Goal: Information Seeking & Learning: Learn about a topic

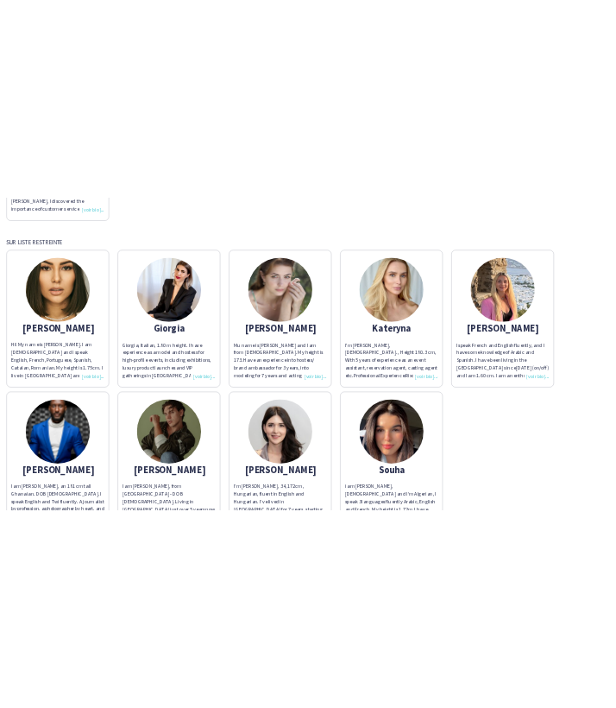
scroll to position [472, 0]
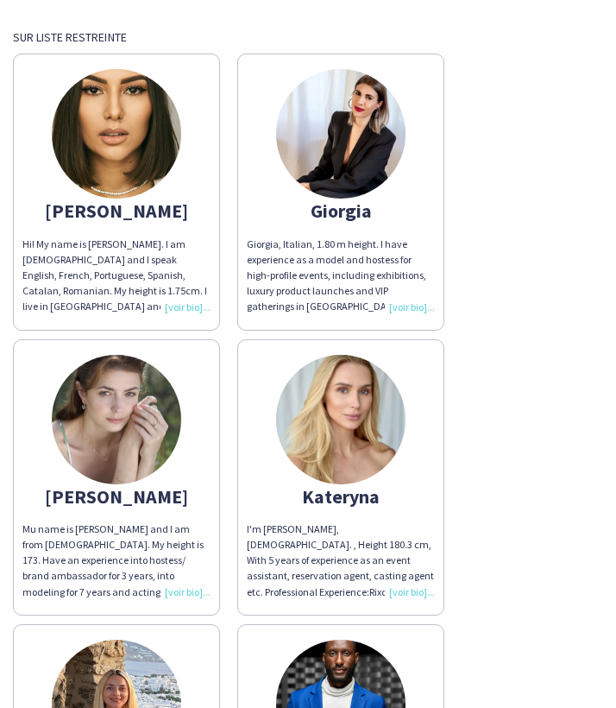
click at [366, 420] on img at bounding box center [341, 420] width 130 height 130
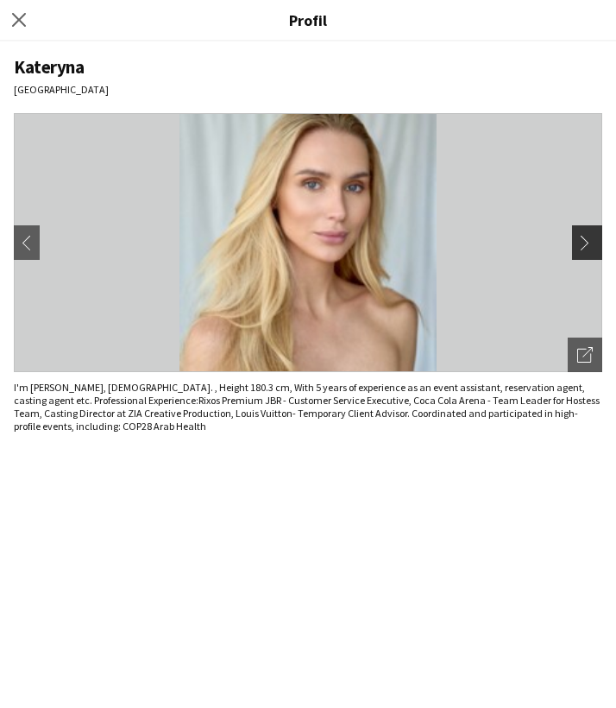
click at [579, 240] on app-icon "chevron-right" at bounding box center [590, 243] width 24 height 16
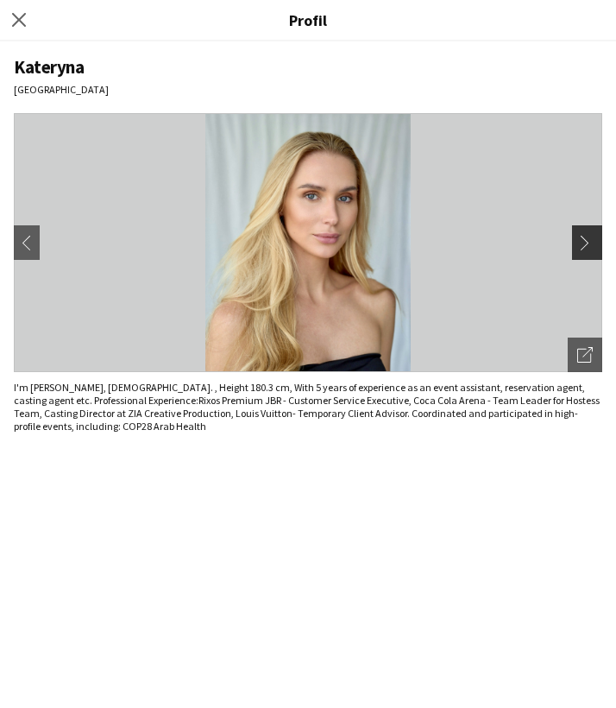
click at [579, 240] on app-icon "chevron-right" at bounding box center [590, 243] width 24 height 16
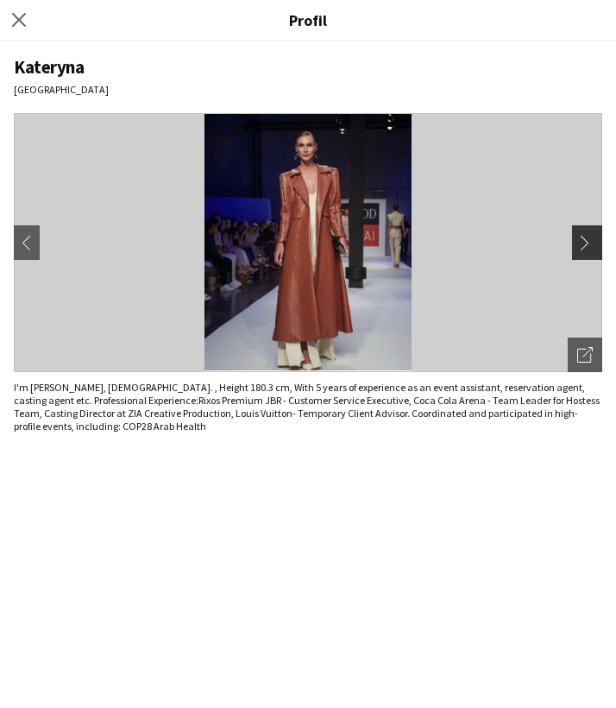
click at [579, 240] on app-icon "chevron-right" at bounding box center [590, 243] width 24 height 16
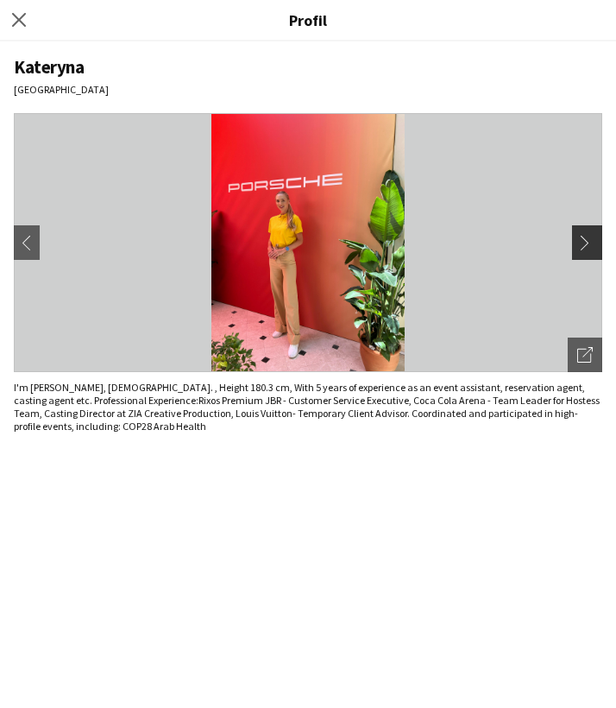
click at [579, 240] on app-icon "chevron-right" at bounding box center [590, 243] width 24 height 16
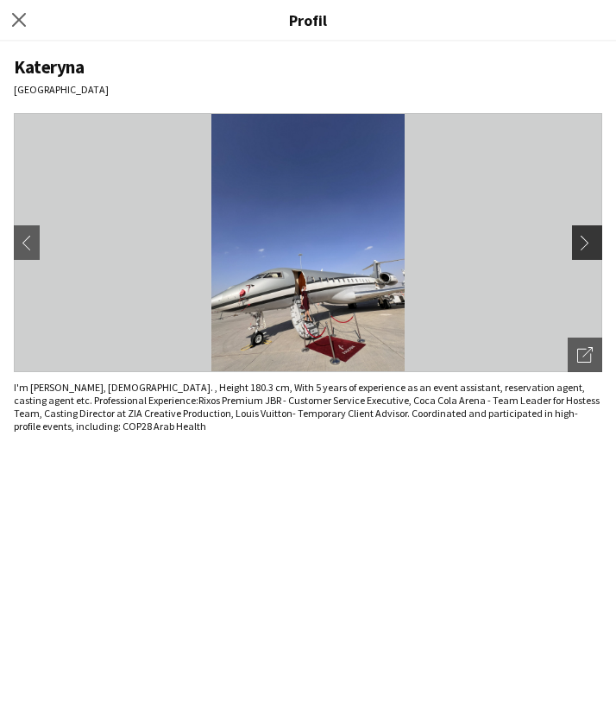
click at [579, 240] on app-icon "chevron-right" at bounding box center [590, 243] width 24 height 16
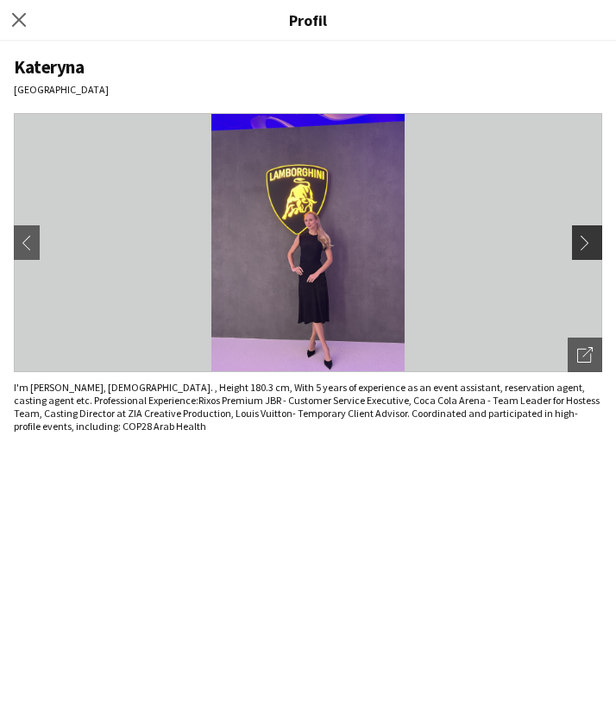
click at [582, 240] on app-icon "chevron-right" at bounding box center [590, 243] width 24 height 16
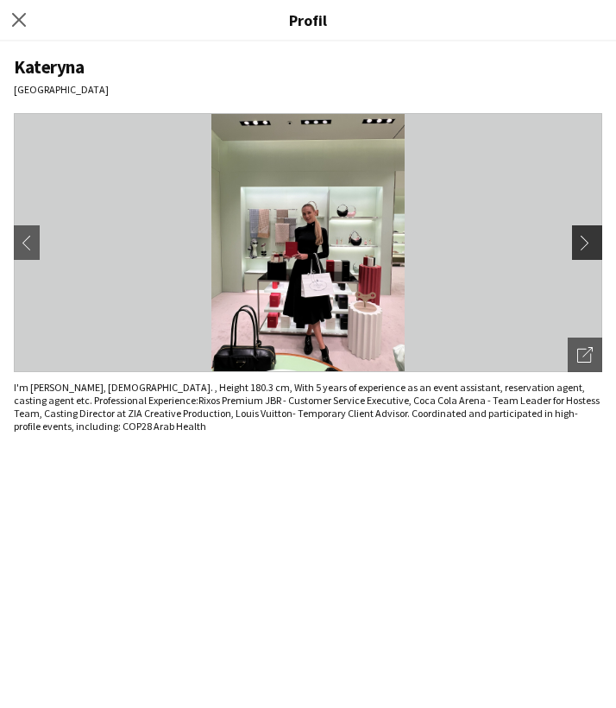
click at [582, 240] on app-icon "chevron-right" at bounding box center [590, 243] width 24 height 16
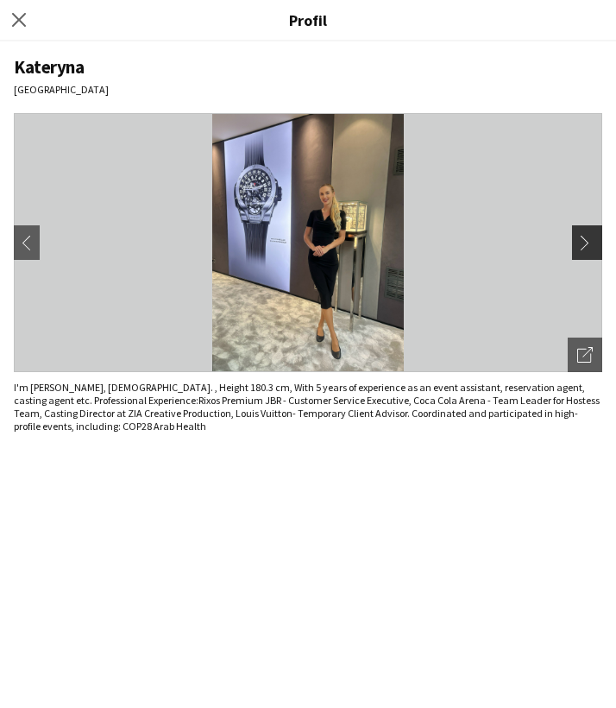
click at [583, 240] on app-icon "chevron-right" at bounding box center [590, 243] width 24 height 16
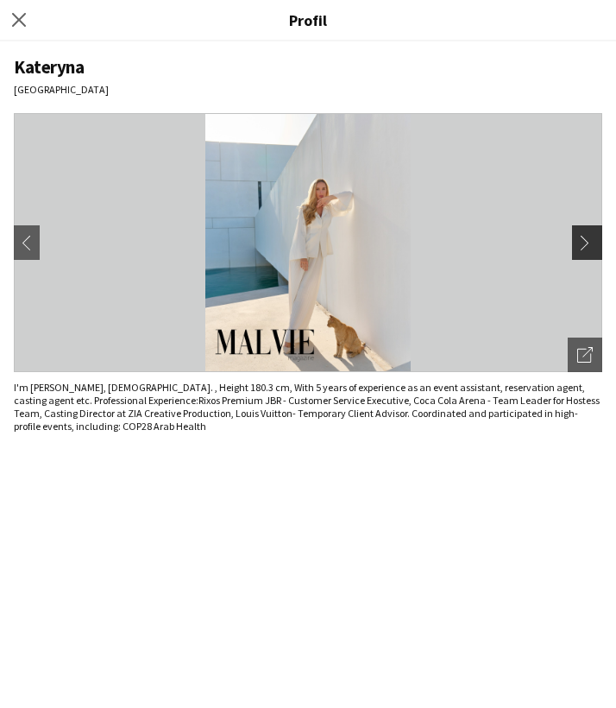
click at [590, 239] on app-icon "chevron-right" at bounding box center [590, 243] width 24 height 16
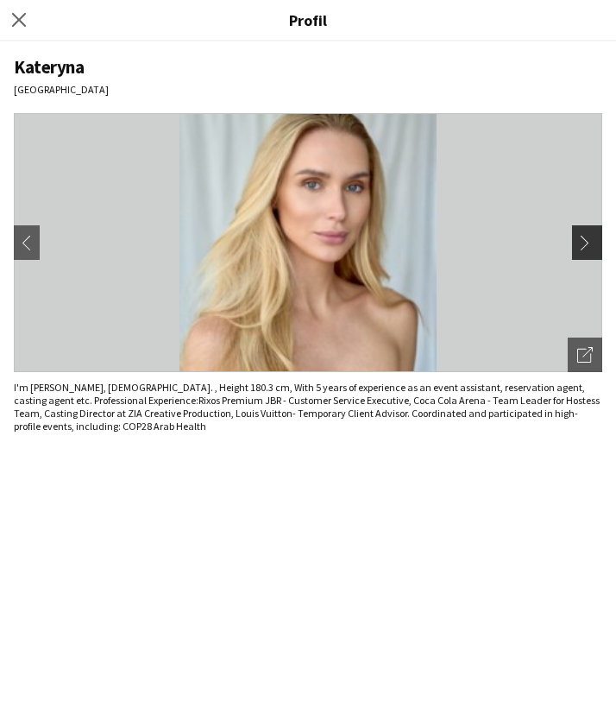
click at [590, 240] on app-icon "chevron-right" at bounding box center [590, 243] width 24 height 16
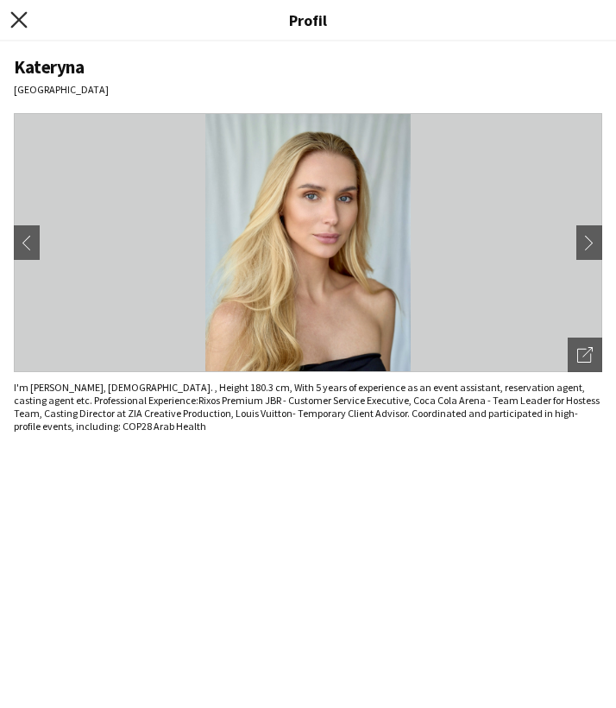
click at [17, 14] on icon "Fermer le pop-in" at bounding box center [18, 19] width 16 height 16
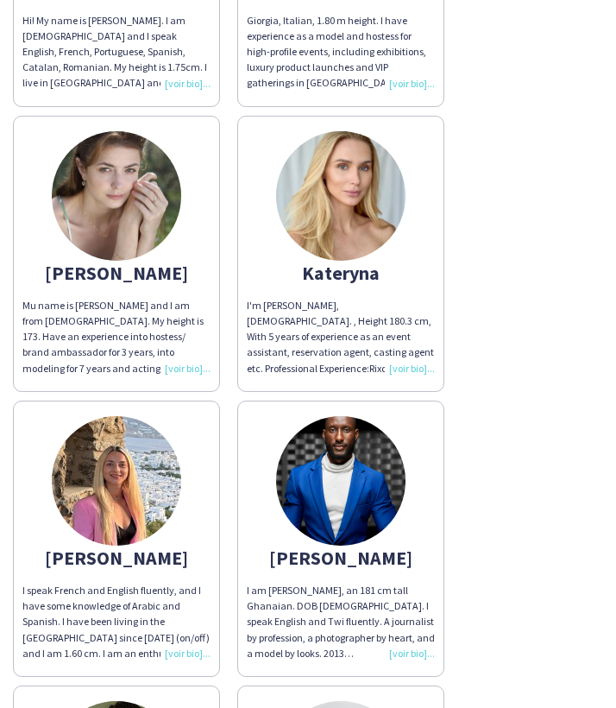
scroll to position [1032, 0]
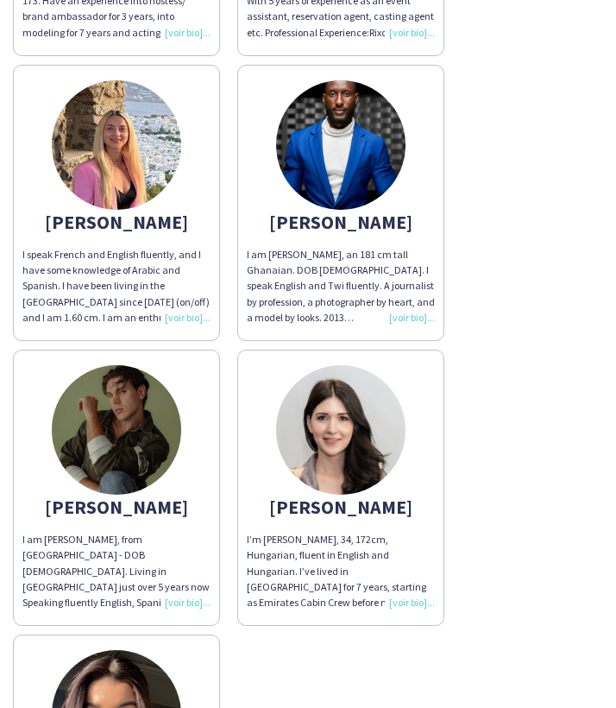
click at [116, 128] on img at bounding box center [117, 145] width 130 height 130
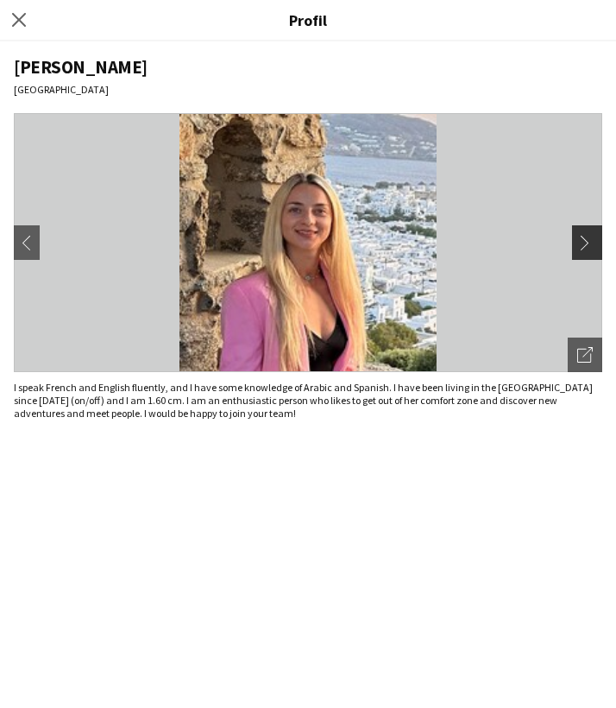
click at [585, 244] on app-icon "chevron-right" at bounding box center [590, 243] width 24 height 16
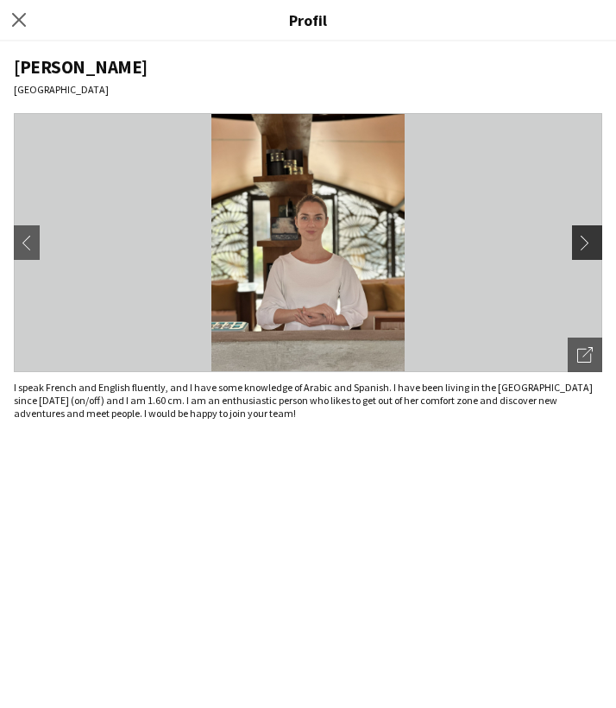
click at [587, 244] on app-icon "chevron-right" at bounding box center [590, 243] width 24 height 16
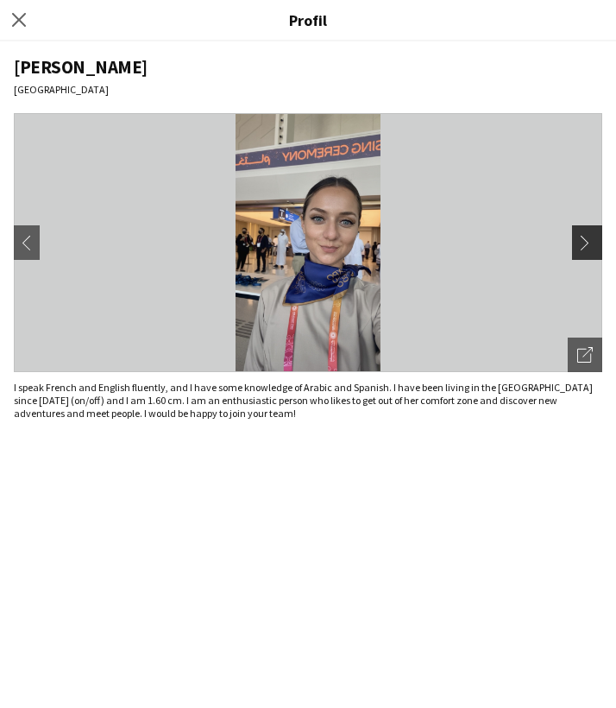
click at [592, 237] on app-icon "chevron-right" at bounding box center [590, 243] width 24 height 16
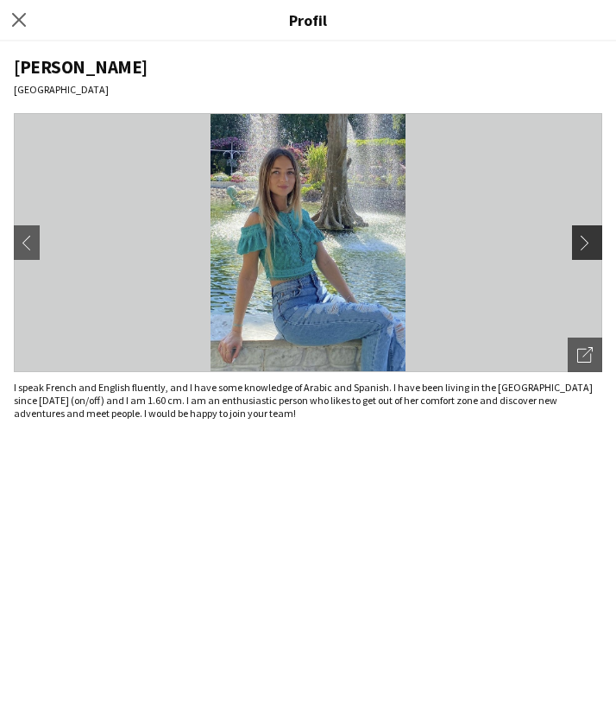
click at [592, 237] on app-icon "chevron-right" at bounding box center [590, 243] width 24 height 16
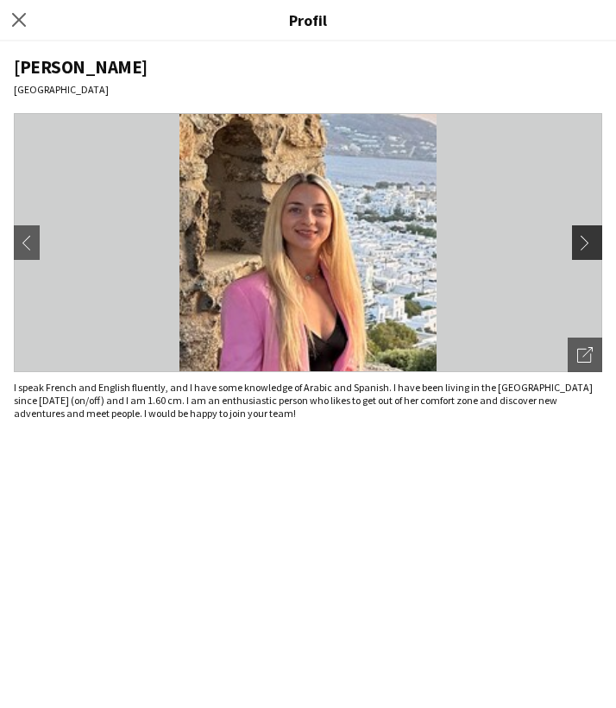
click at [592, 237] on app-icon "chevron-right" at bounding box center [590, 243] width 24 height 16
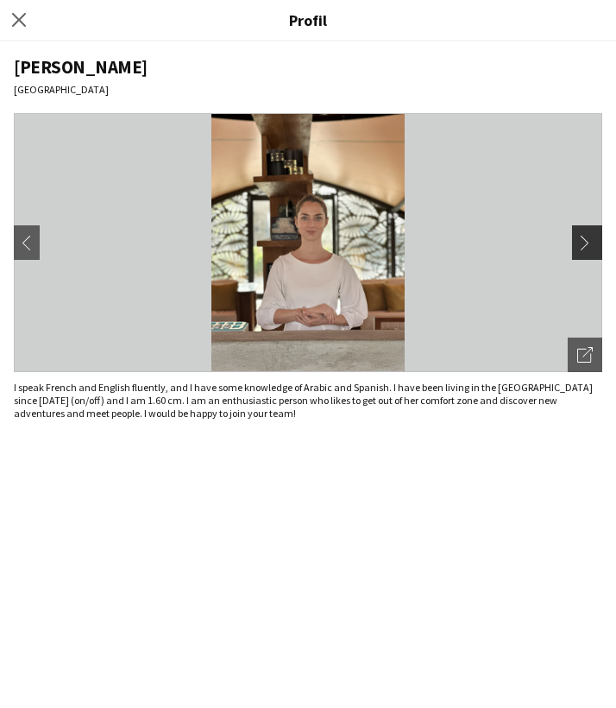
click at [592, 237] on app-icon "chevron-right" at bounding box center [590, 243] width 24 height 16
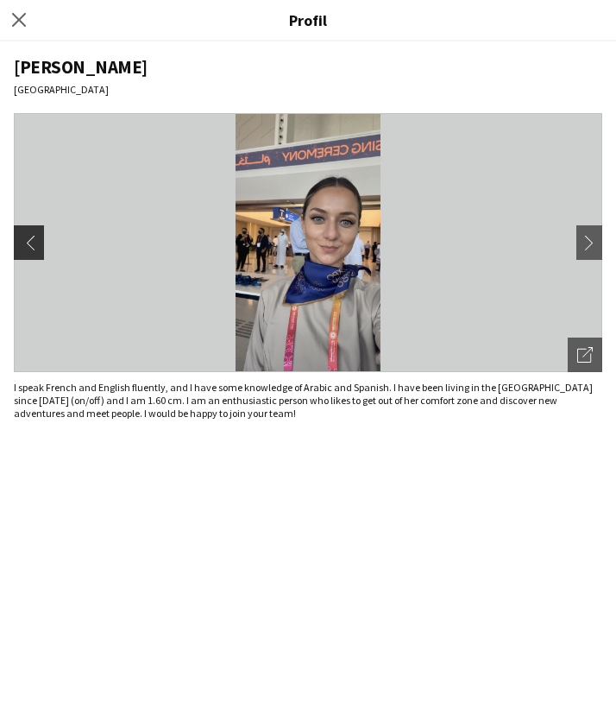
click at [25, 247] on app-icon "chevron-left" at bounding box center [27, 243] width 24 height 16
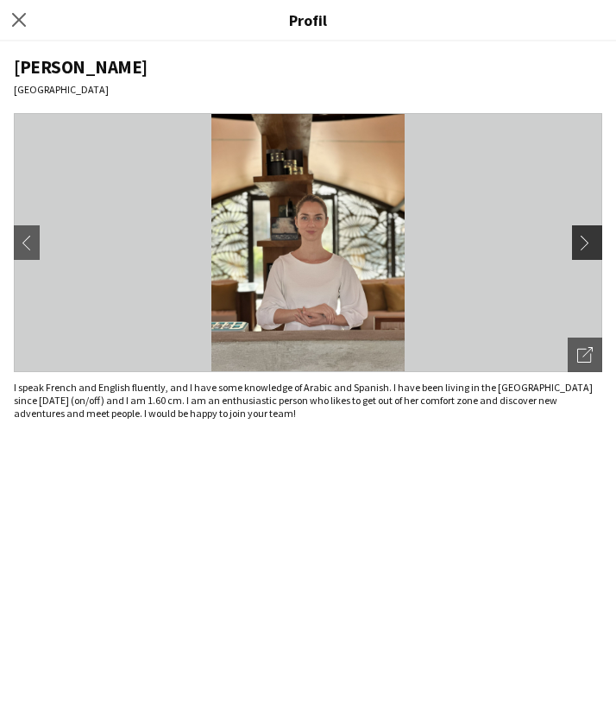
click at [591, 242] on app-icon "chevron-right" at bounding box center [590, 243] width 24 height 16
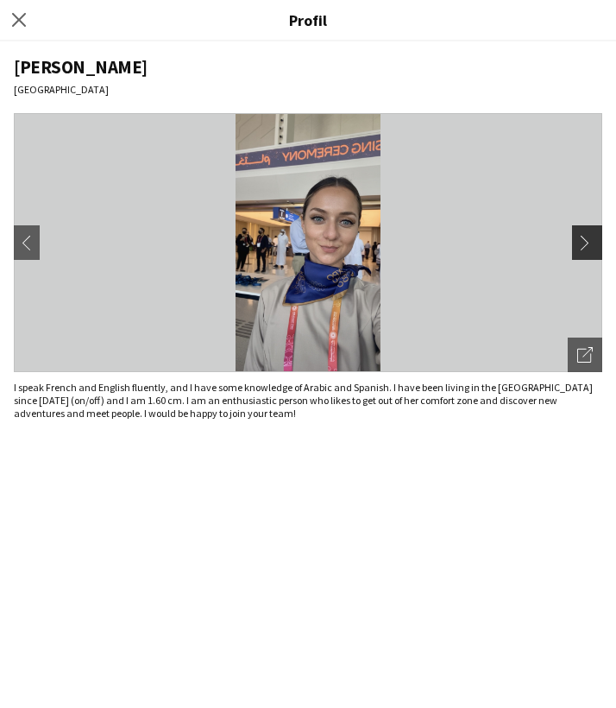
click at [591, 242] on app-icon "chevron-right" at bounding box center [590, 243] width 24 height 16
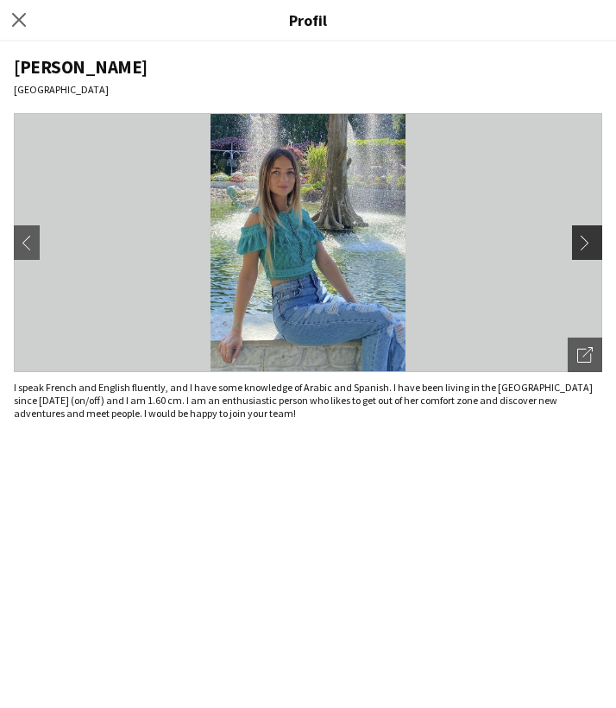
click at [591, 246] on app-icon "chevron-right" at bounding box center [590, 243] width 24 height 16
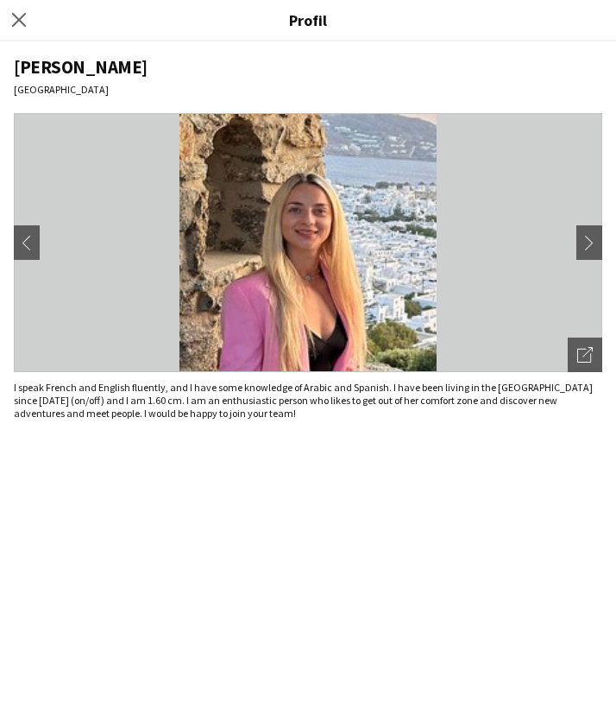
click at [15, 31] on div "Fermer le pop-in" at bounding box center [21, 20] width 43 height 40
click at [24, 25] on icon at bounding box center [18, 19] width 16 height 16
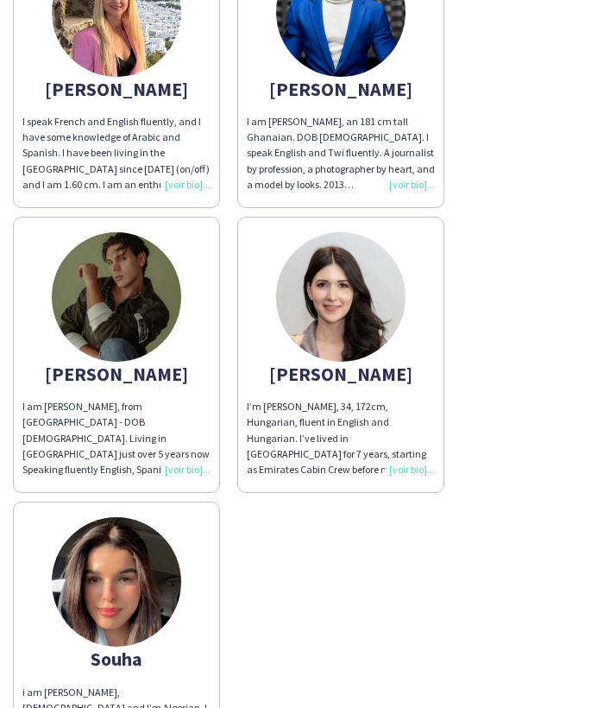
scroll to position [1223, 0]
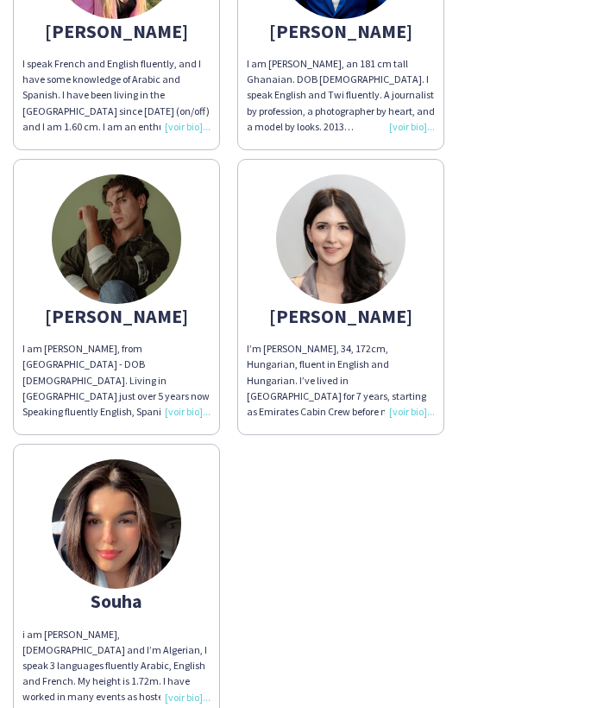
click at [162, 528] on img at bounding box center [117, 524] width 130 height 130
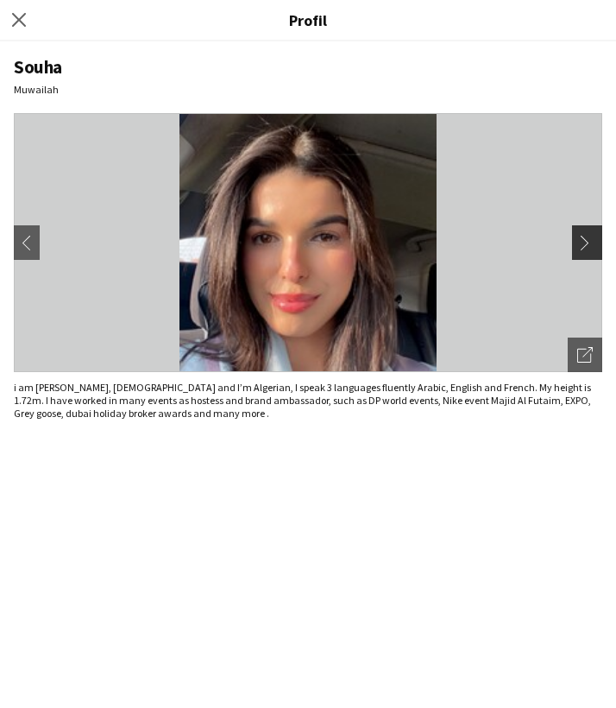
click at [592, 246] on app-icon "chevron-right" at bounding box center [590, 243] width 24 height 16
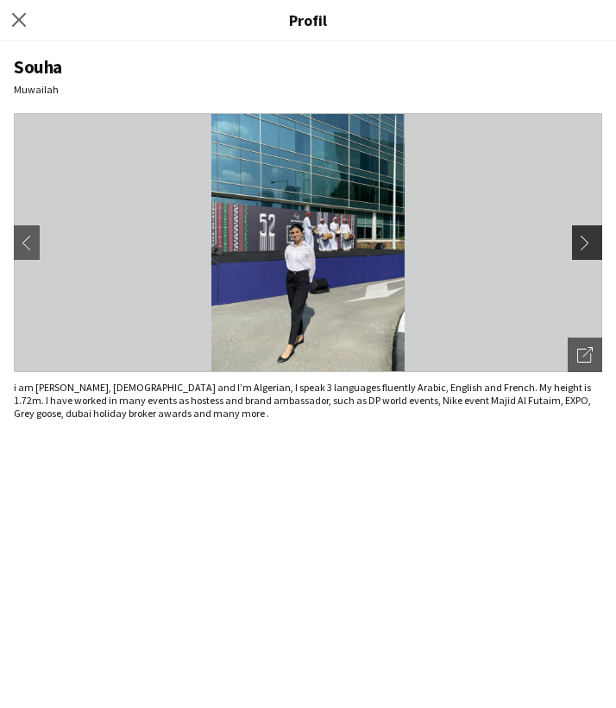
click at [592, 246] on app-icon "chevron-right" at bounding box center [590, 243] width 24 height 16
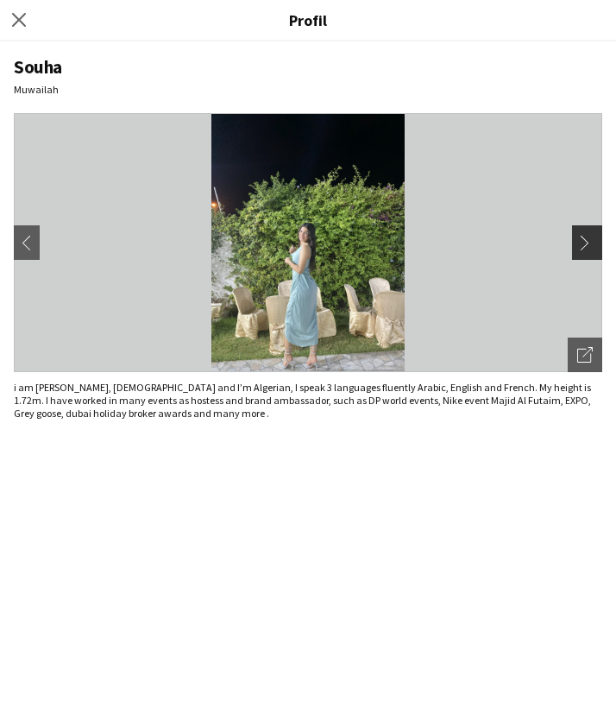
click at [592, 246] on app-icon "chevron-right" at bounding box center [590, 243] width 24 height 16
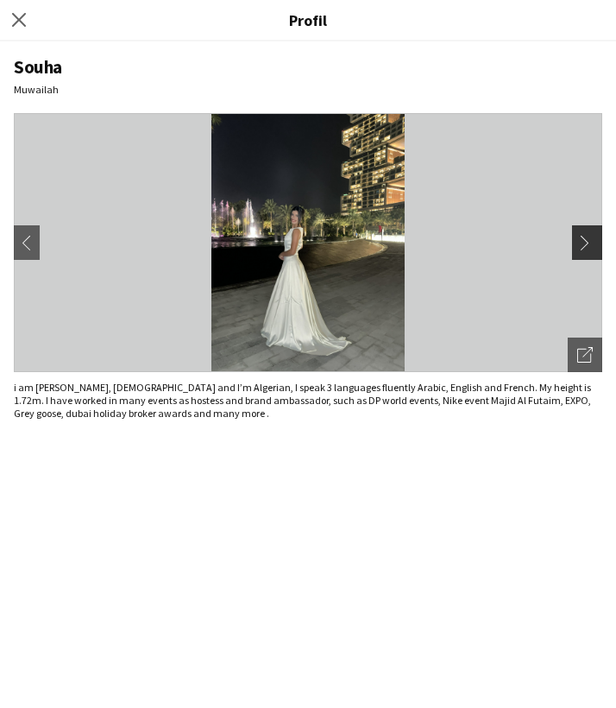
click at [584, 240] on app-icon "chevron-right" at bounding box center [590, 243] width 24 height 16
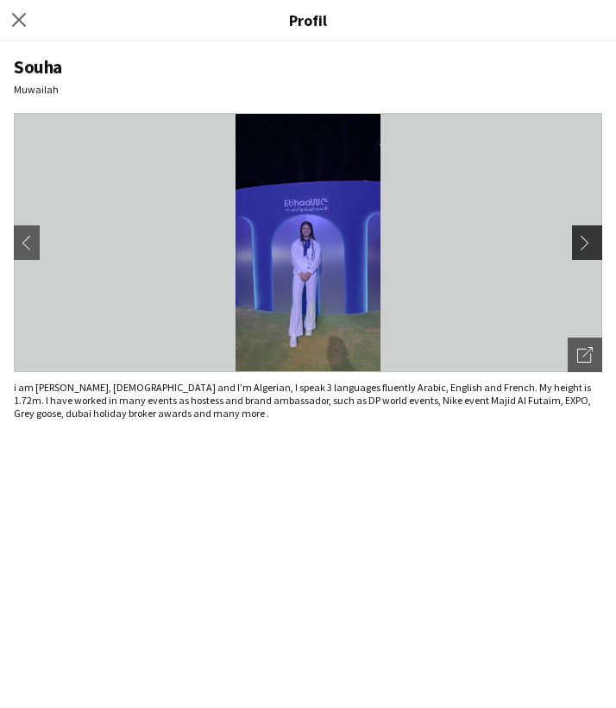
click at [584, 240] on app-icon "chevron-right" at bounding box center [590, 243] width 24 height 16
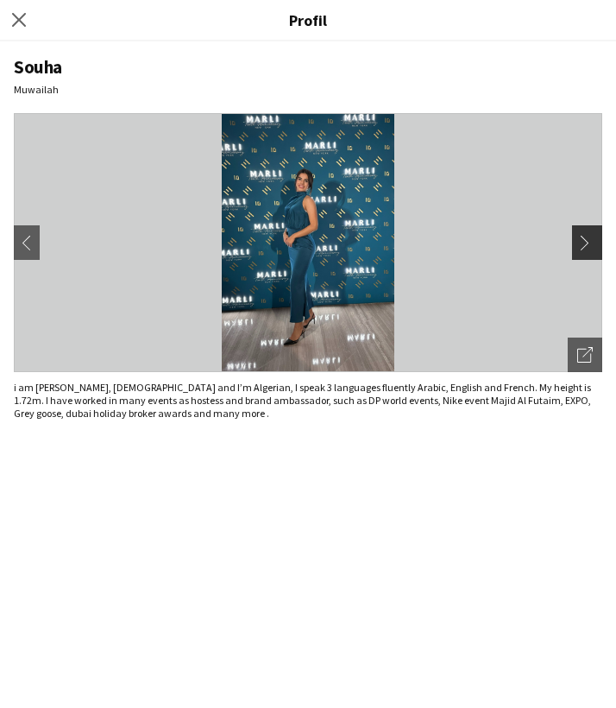
click at [585, 241] on app-icon "chevron-right" at bounding box center [590, 243] width 24 height 16
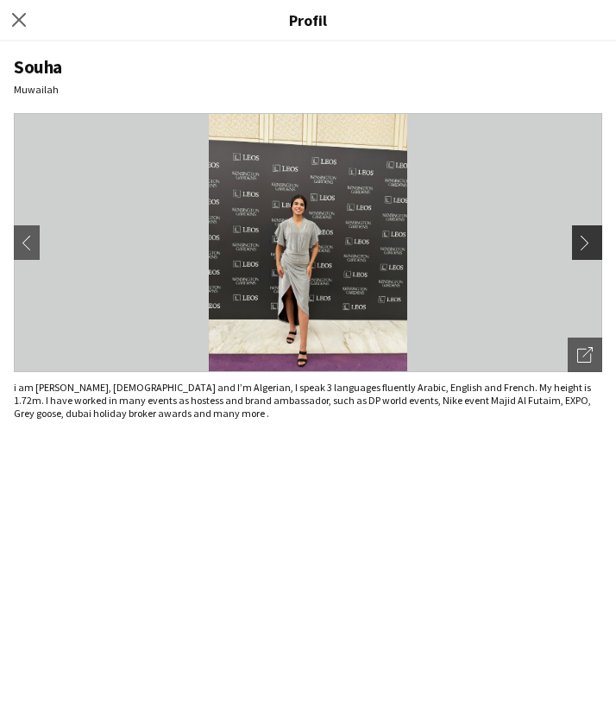
click at [586, 241] on app-icon "chevron-right" at bounding box center [590, 243] width 24 height 16
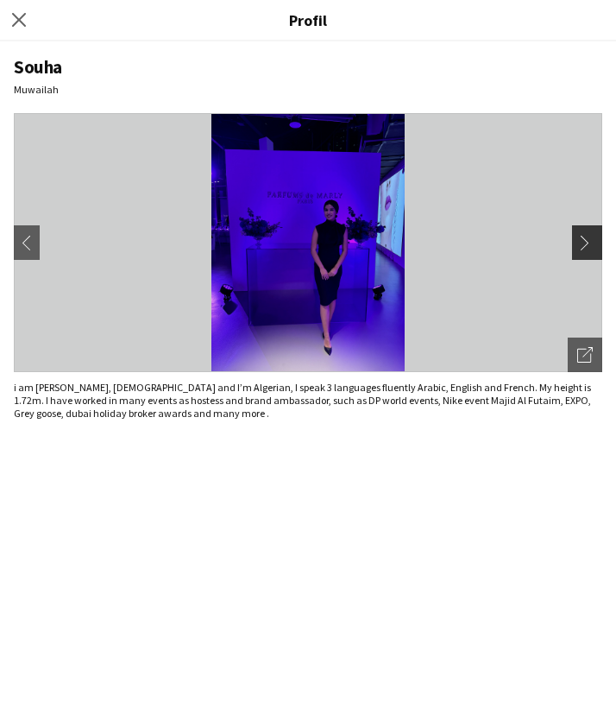
click at [589, 243] on app-icon "chevron-right" at bounding box center [590, 243] width 24 height 16
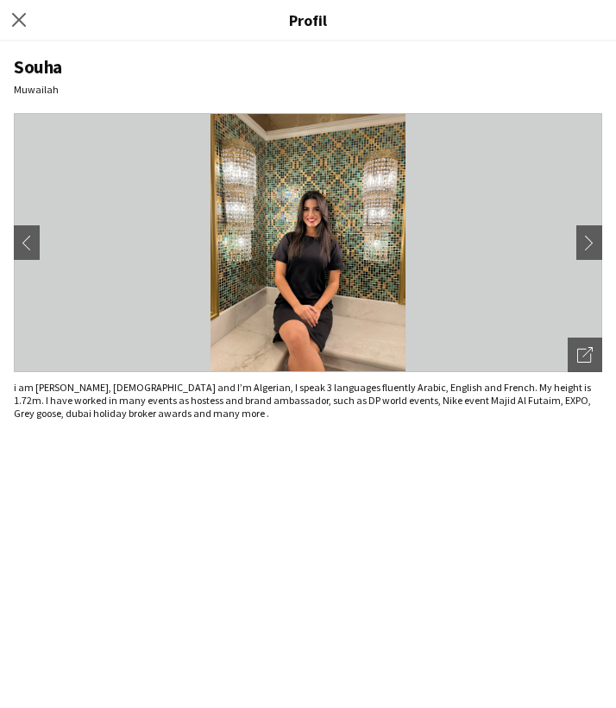
click at [28, 36] on div "Fermer le pop-in" at bounding box center [21, 20] width 43 height 40
click at [23, 29] on app-icon "Fermer le pop-in" at bounding box center [19, 20] width 25 height 25
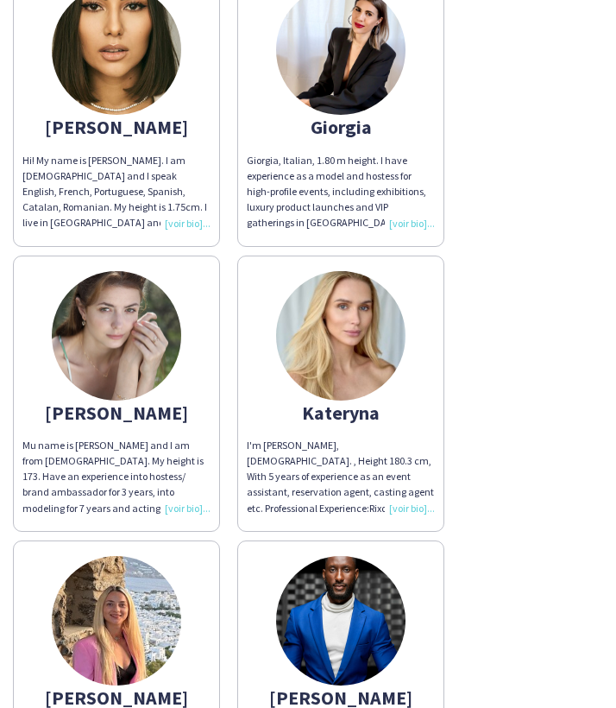
scroll to position [545, 0]
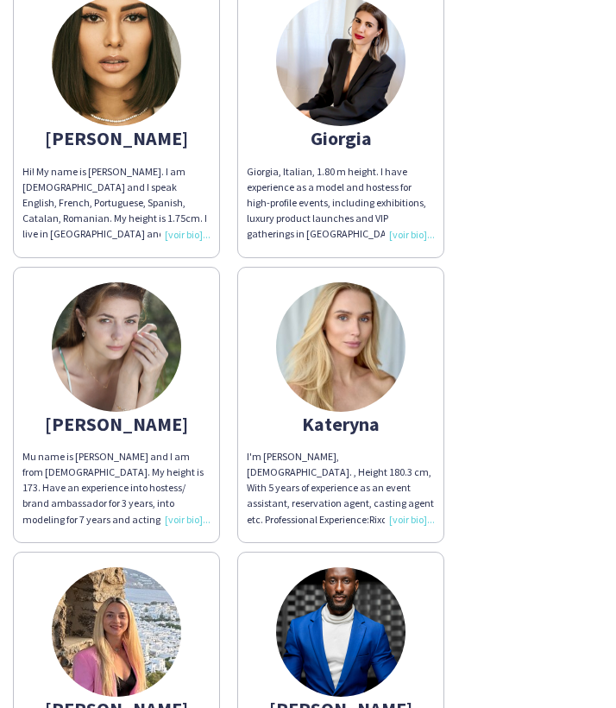
click at [150, 102] on img at bounding box center [117, 62] width 130 height 130
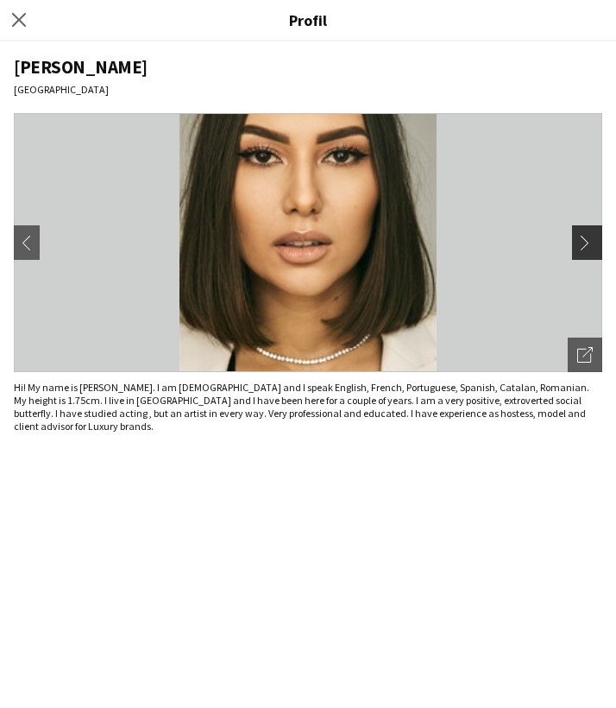
click at [593, 243] on app-icon "chevron-right" at bounding box center [590, 243] width 24 height 16
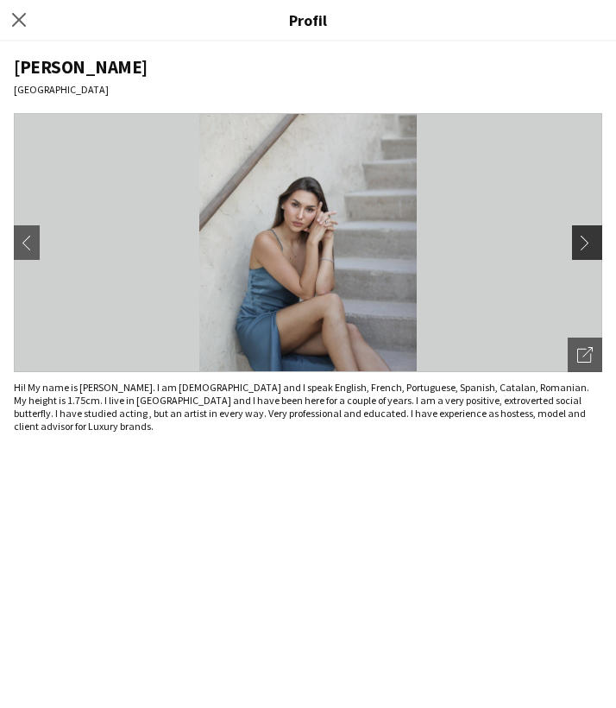
click at [595, 243] on app-icon "chevron-right" at bounding box center [590, 243] width 24 height 16
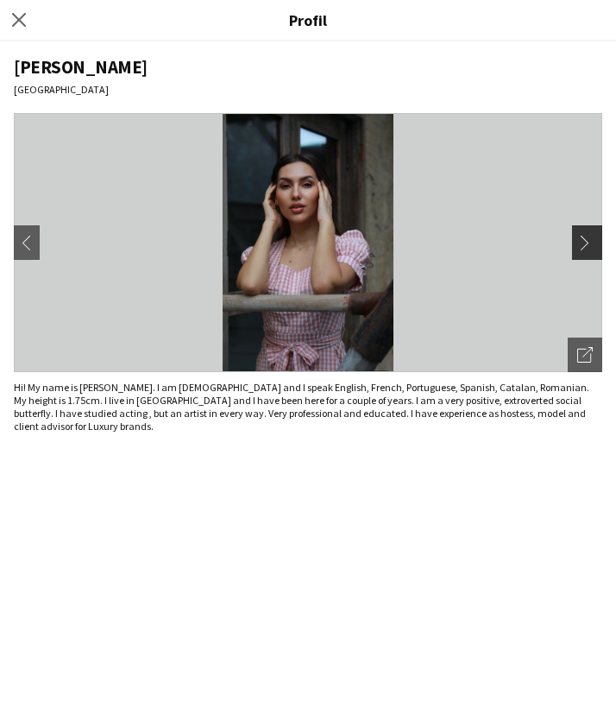
click at [597, 243] on app-icon "chevron-right" at bounding box center [590, 243] width 24 height 16
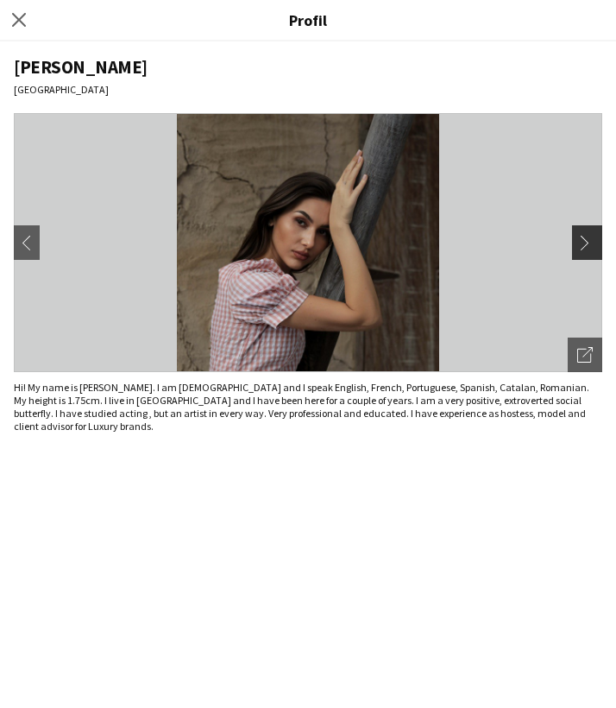
click at [598, 245] on app-icon "chevron-right" at bounding box center [590, 243] width 24 height 16
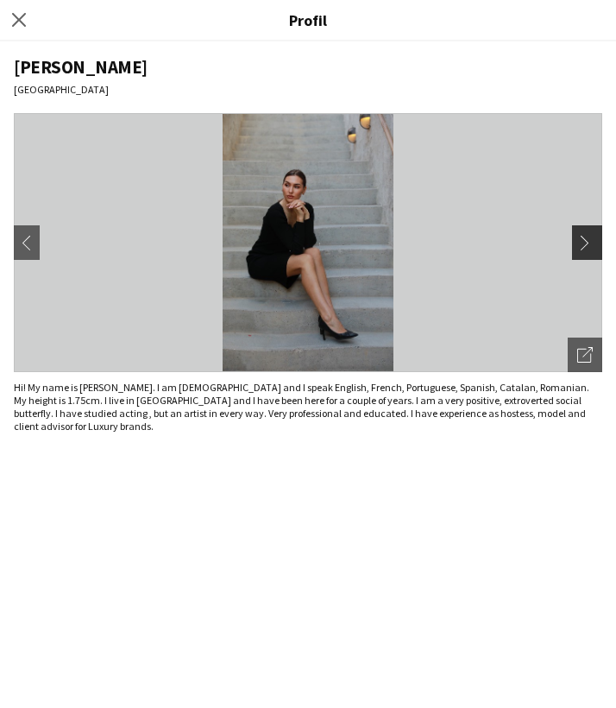
click at [598, 245] on app-icon "chevron-right" at bounding box center [590, 243] width 24 height 16
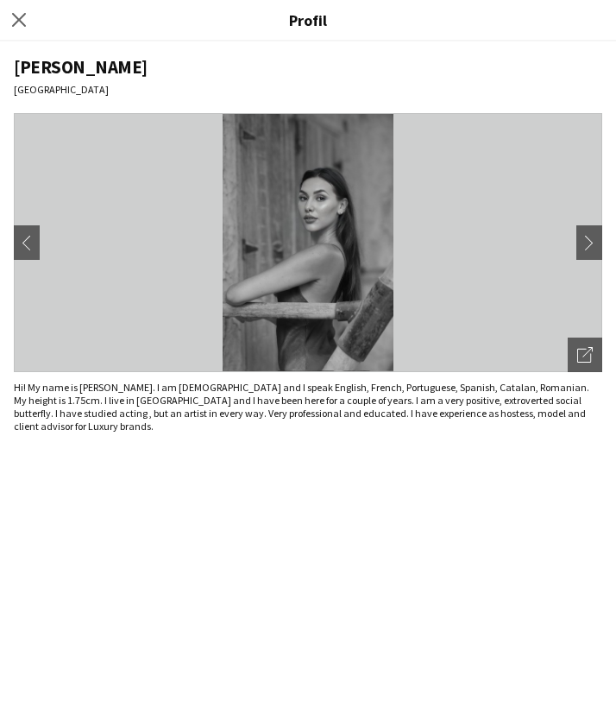
click at [585, 243] on app-icon "chevron-right" at bounding box center [594, 243] width 24 height 16
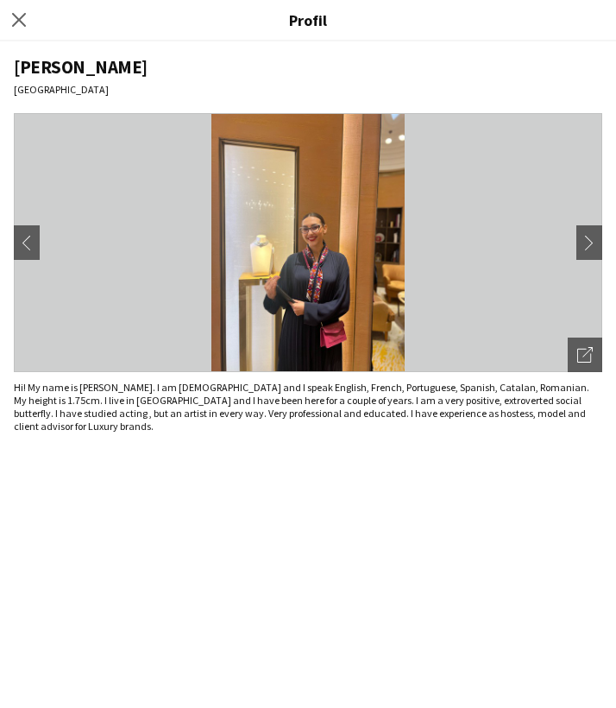
click at [585, 243] on app-icon "chevron-right" at bounding box center [594, 243] width 24 height 16
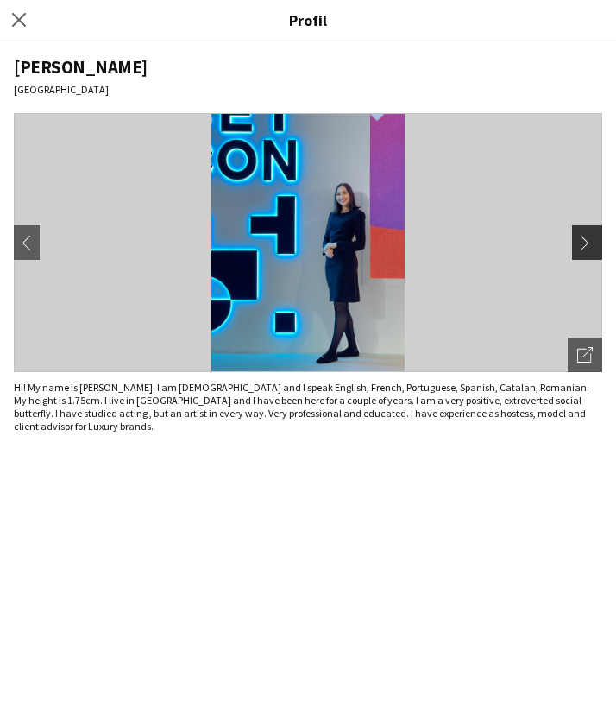
click at [589, 241] on app-icon "chevron-right" at bounding box center [590, 243] width 24 height 16
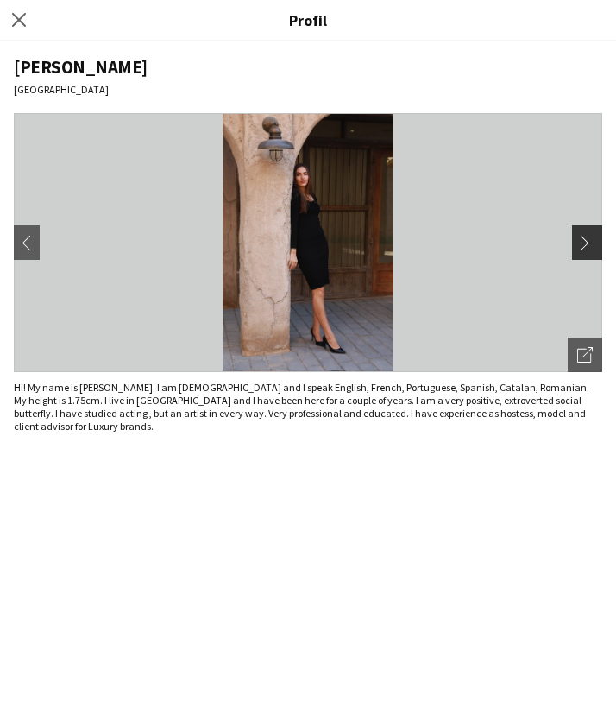
click at [590, 241] on app-icon "chevron-right" at bounding box center [590, 243] width 24 height 16
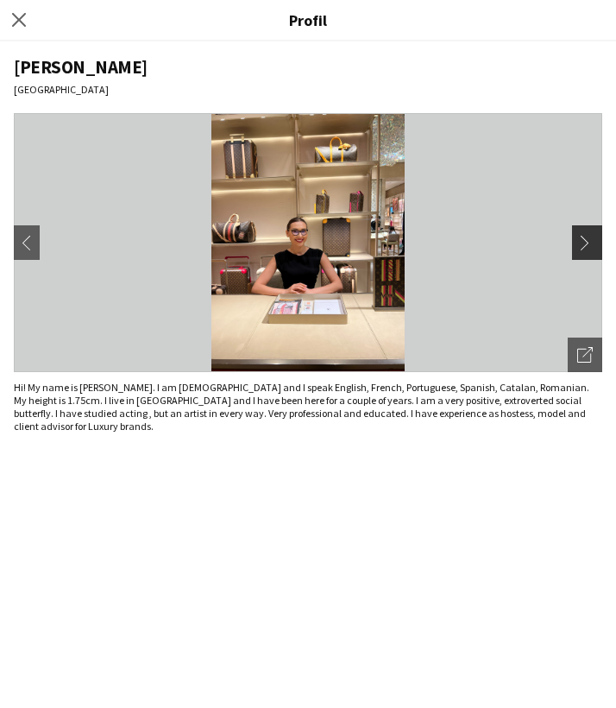
click at [590, 241] on app-icon "chevron-right" at bounding box center [590, 243] width 24 height 16
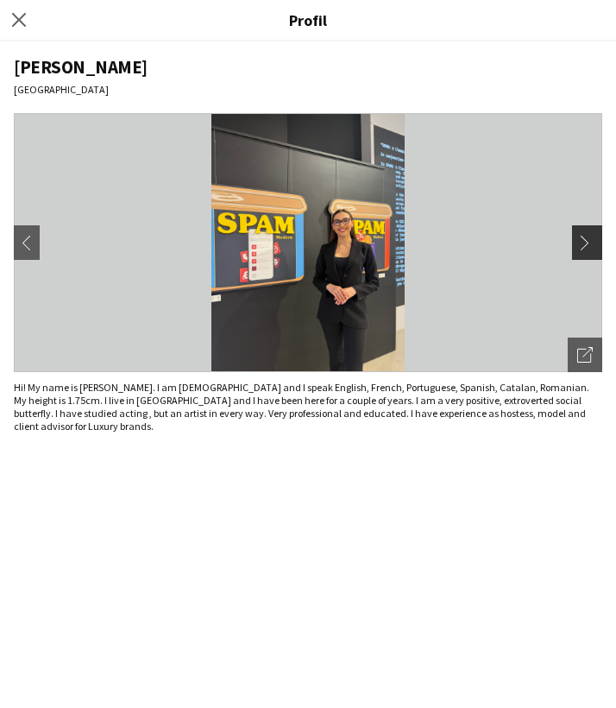
click at [590, 241] on app-icon "chevron-right" at bounding box center [590, 243] width 24 height 16
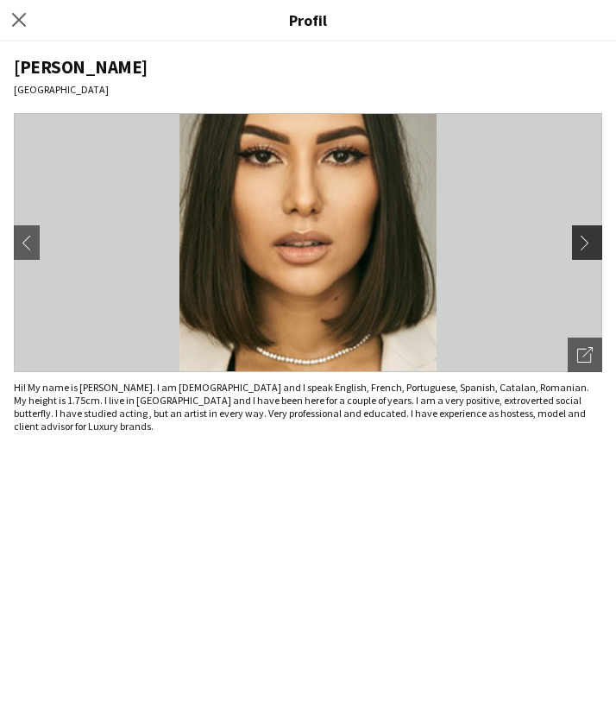
click at [590, 241] on app-icon "chevron-right" at bounding box center [590, 243] width 24 height 16
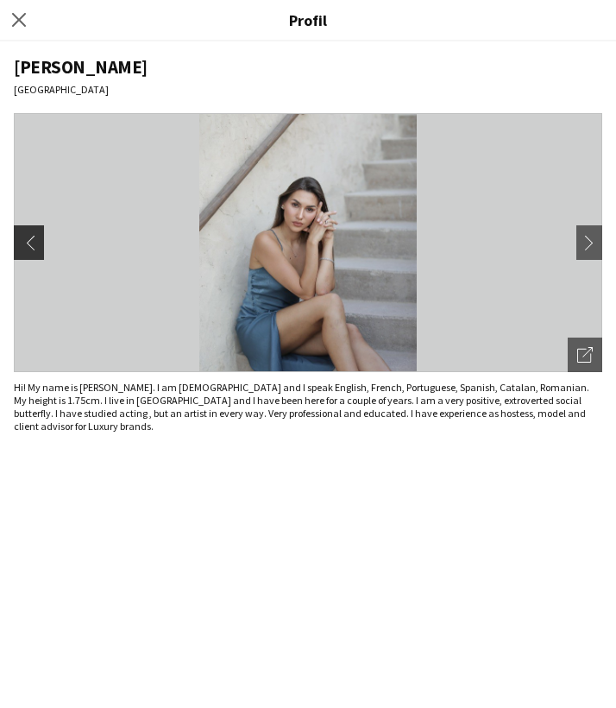
click at [26, 242] on app-icon "chevron-left" at bounding box center [27, 243] width 24 height 16
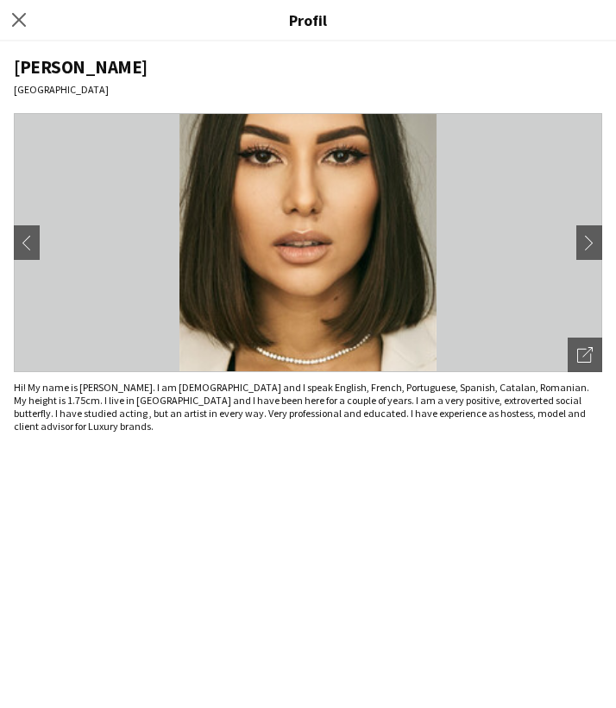
click at [7, 12] on div "Fermer le pop-in" at bounding box center [21, 20] width 43 height 40
click at [18, 22] on icon at bounding box center [18, 19] width 16 height 16
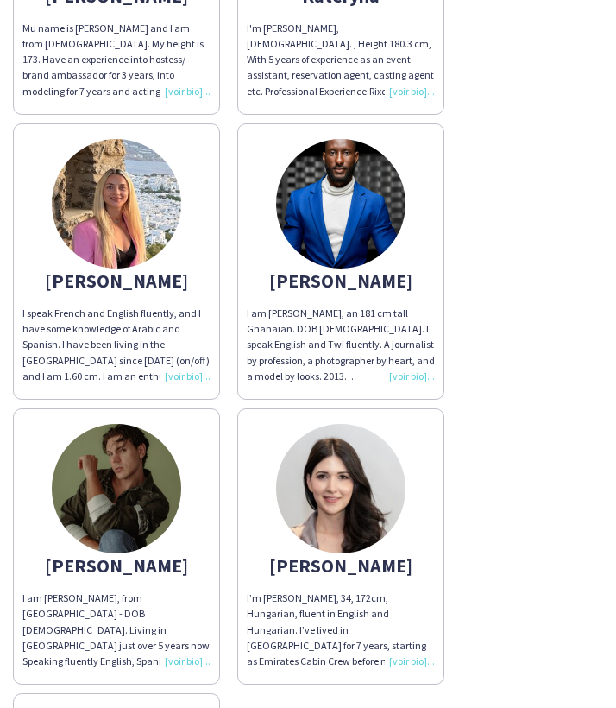
scroll to position [1282, 0]
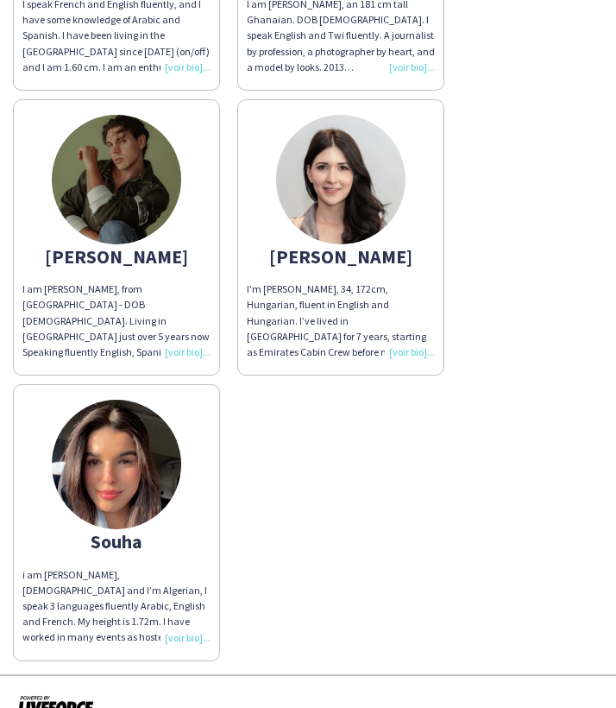
click at [158, 443] on img at bounding box center [117, 465] width 130 height 130
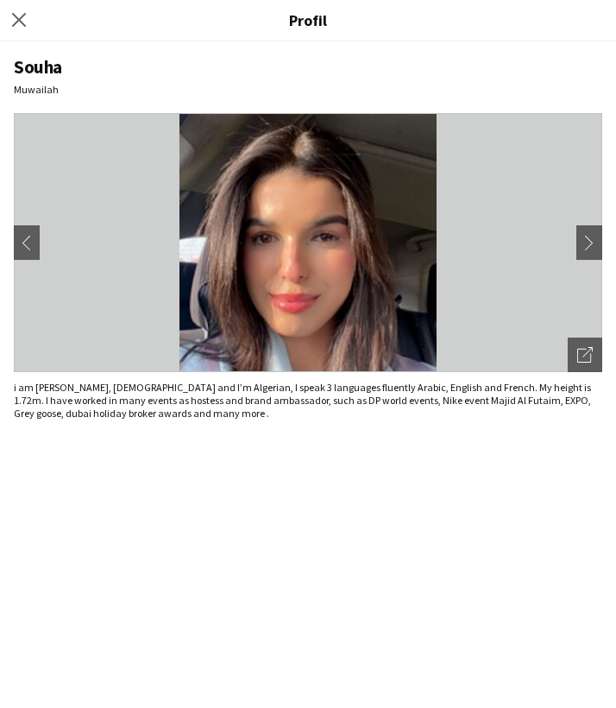
click at [158, 443] on div "[PERSON_NAME] chevron-left chevron-right Ouvrir les photos pop-in i am [PERSON_…" at bounding box center [308, 374] width 616 height 667
click at [597, 236] on app-icon "chevron-right" at bounding box center [590, 243] width 24 height 16
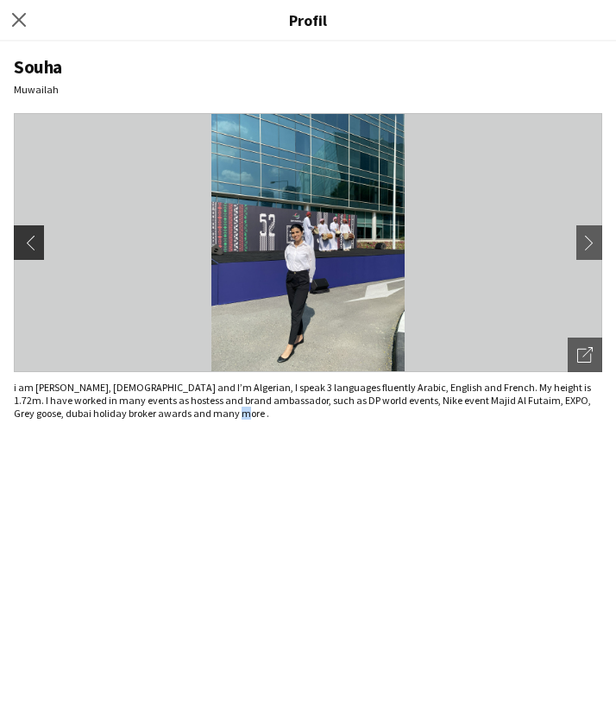
click at [37, 243] on button "chevron-left" at bounding box center [26, 242] width 35 height 35
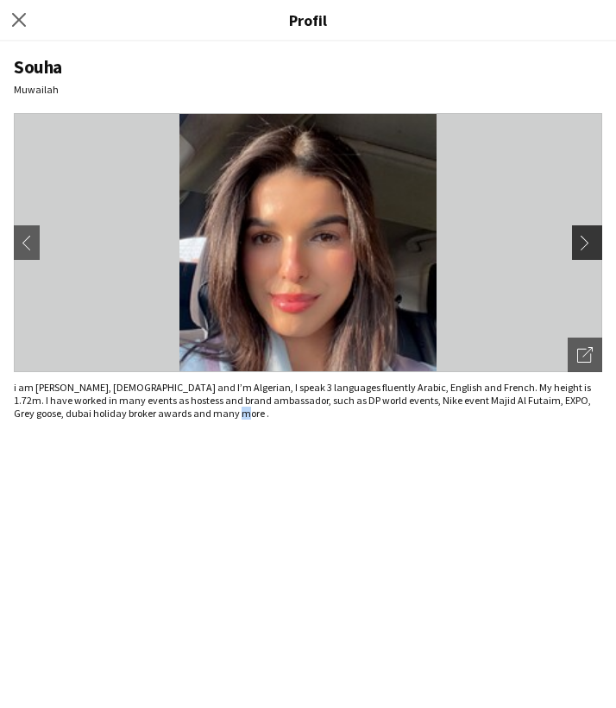
click at [585, 238] on app-icon "chevron-right" at bounding box center [590, 243] width 24 height 16
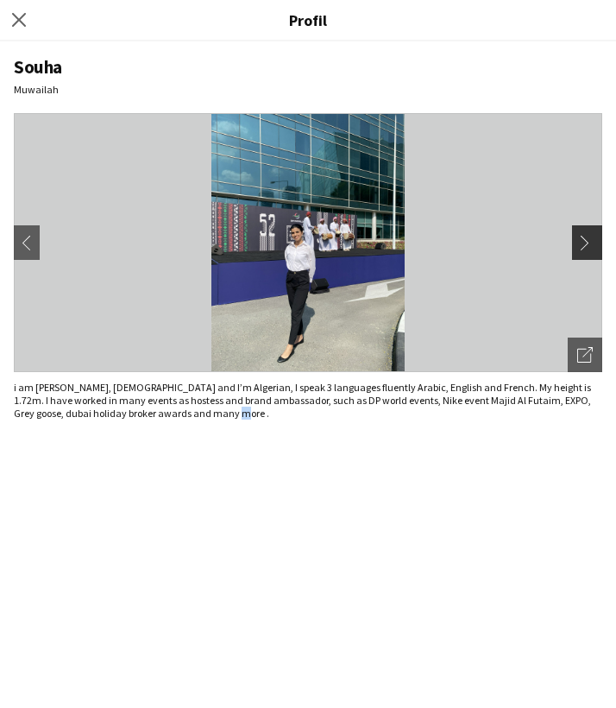
click at [587, 239] on app-icon "chevron-right" at bounding box center [590, 243] width 24 height 16
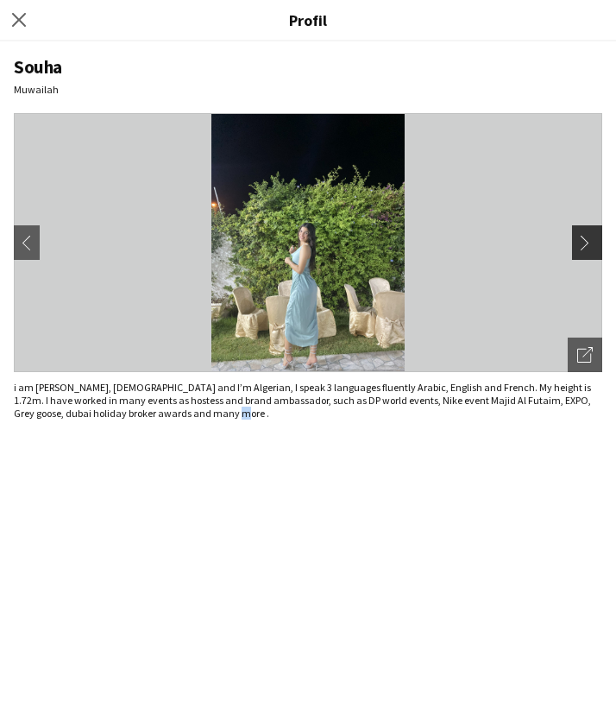
click at [587, 239] on app-icon "chevron-right" at bounding box center [590, 243] width 24 height 16
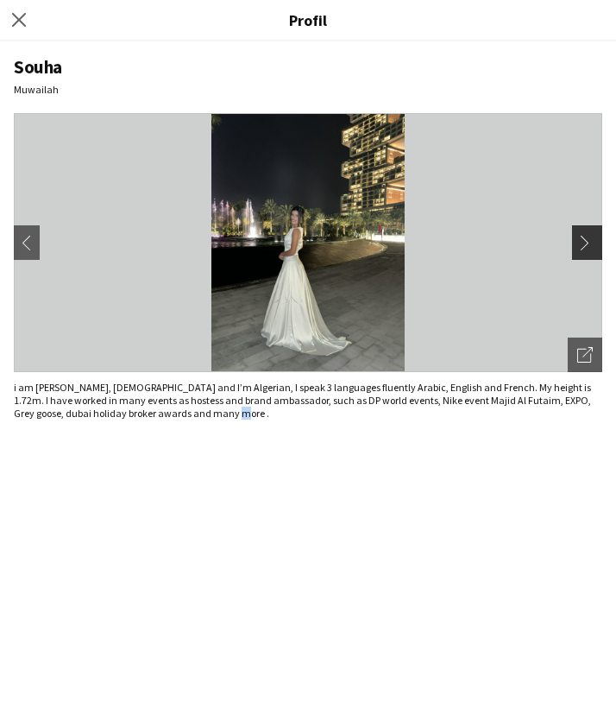
click at [587, 239] on app-icon "chevron-right" at bounding box center [590, 243] width 24 height 16
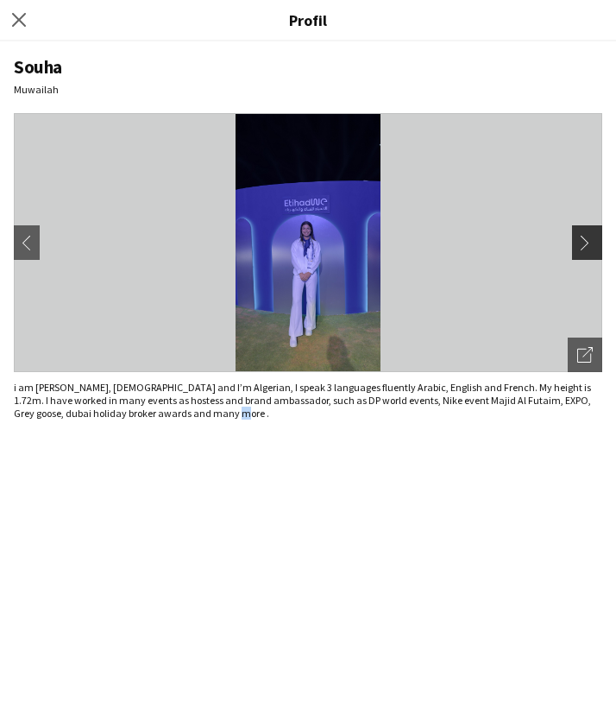
click at [587, 239] on app-icon "chevron-right" at bounding box center [590, 243] width 24 height 16
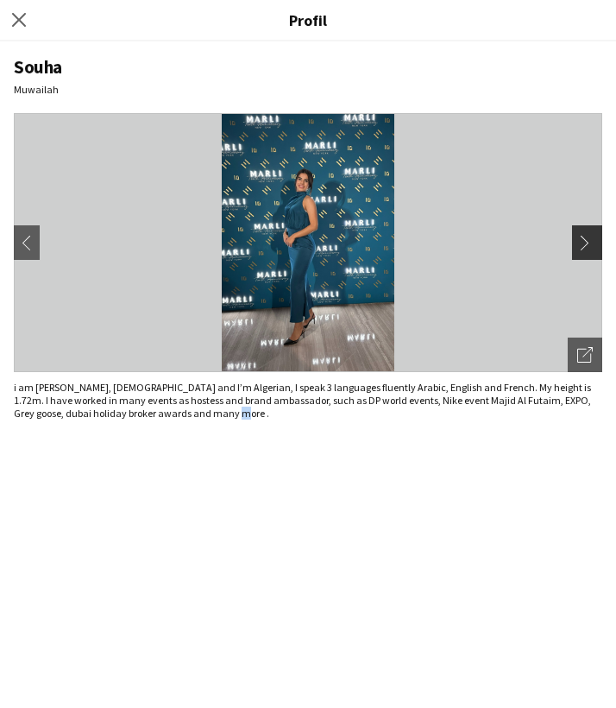
click at [590, 240] on app-icon "chevron-right" at bounding box center [590, 243] width 24 height 16
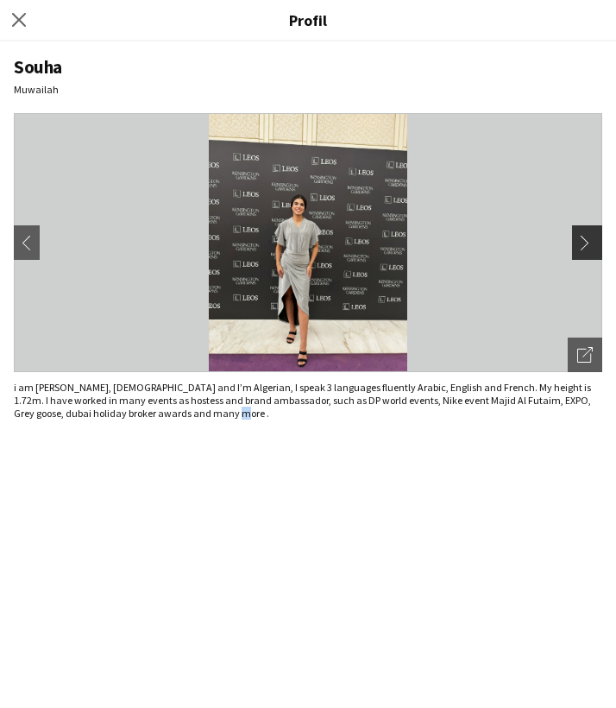
click at [590, 240] on app-icon "chevron-right" at bounding box center [590, 243] width 24 height 16
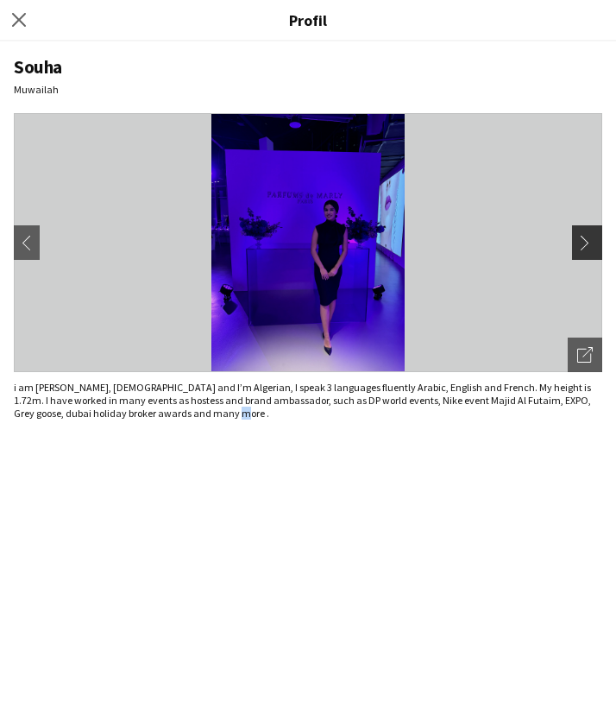
click at [591, 241] on app-icon "chevron-right" at bounding box center [590, 243] width 24 height 16
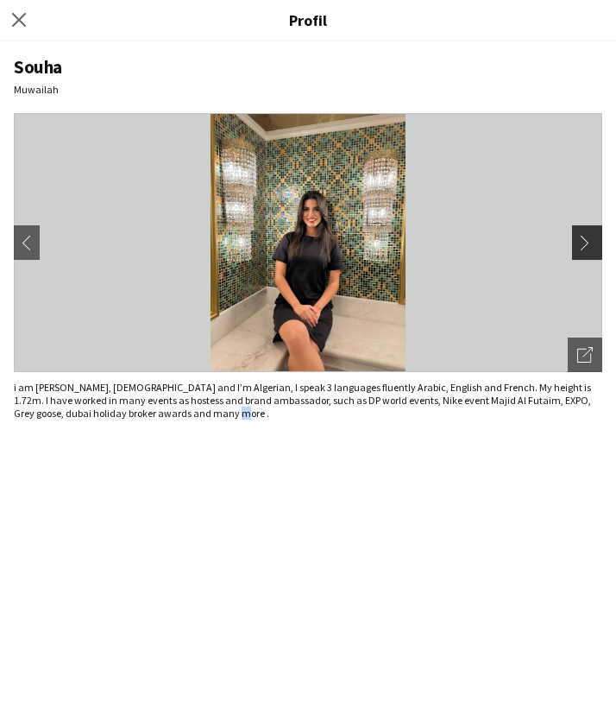
click at [592, 242] on app-icon "chevron-right" at bounding box center [590, 243] width 24 height 16
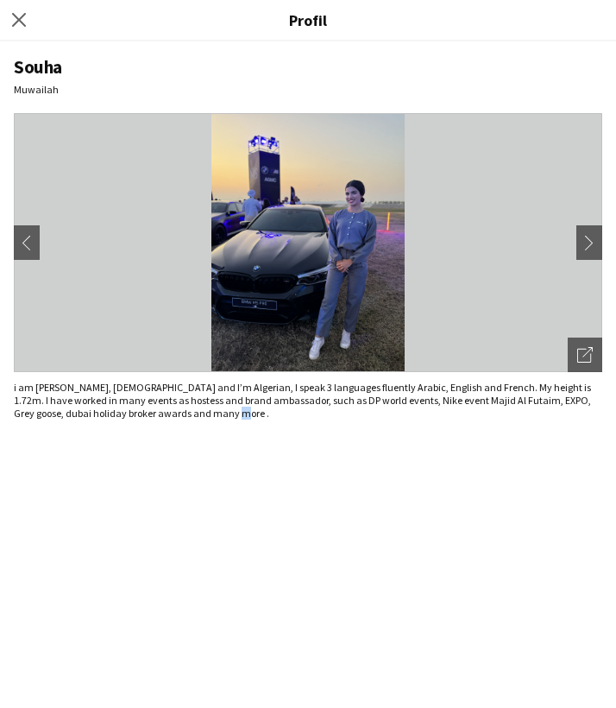
drag, startPoint x: 314, startPoint y: 218, endPoint x: 268, endPoint y: 232, distance: 48.9
click at [269, 233] on img at bounding box center [308, 242] width 589 height 259
click at [31, 244] on app-icon "chevron-left" at bounding box center [27, 243] width 24 height 16
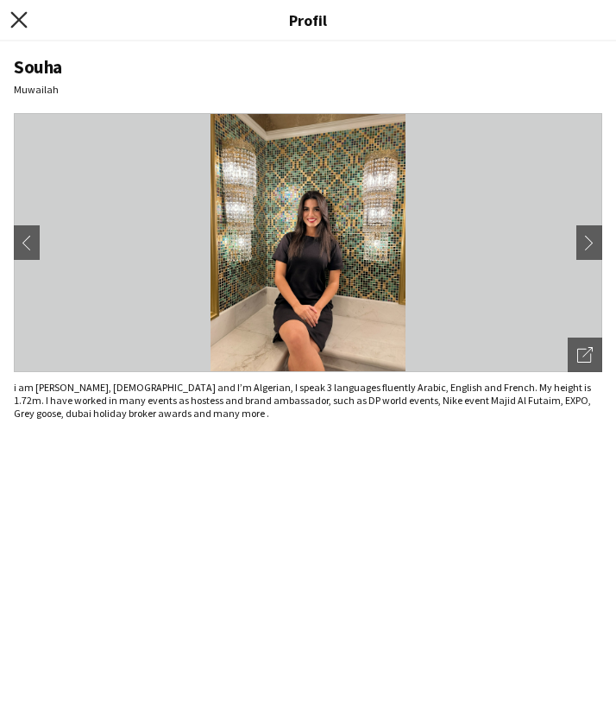
click at [15, 19] on icon "Fermer le pop-in" at bounding box center [18, 19] width 16 height 16
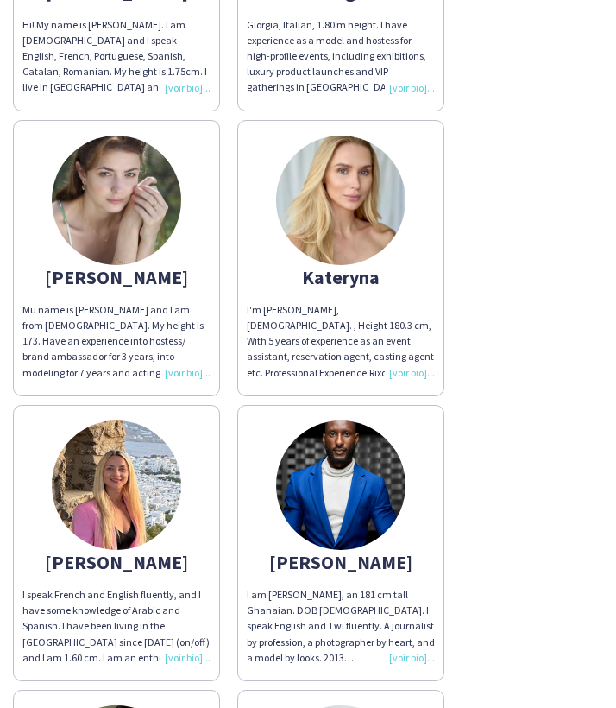
scroll to position [1171, 0]
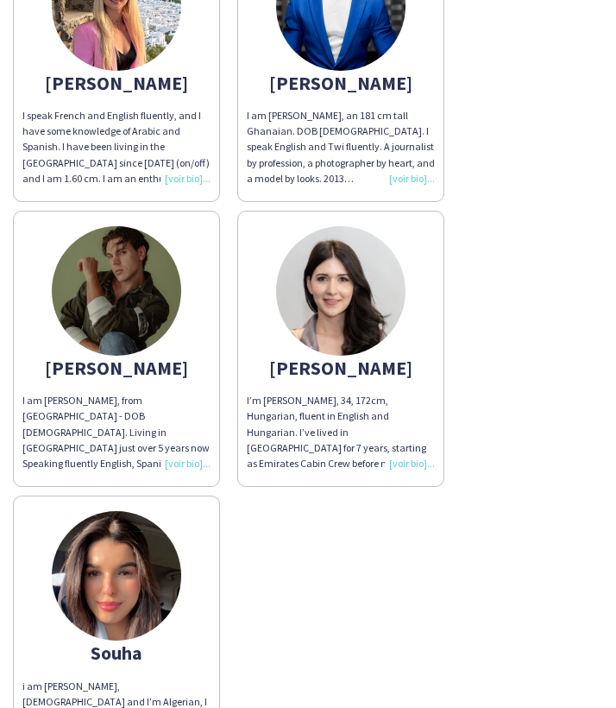
click at [130, 339] on img at bounding box center [117, 291] width 130 height 130
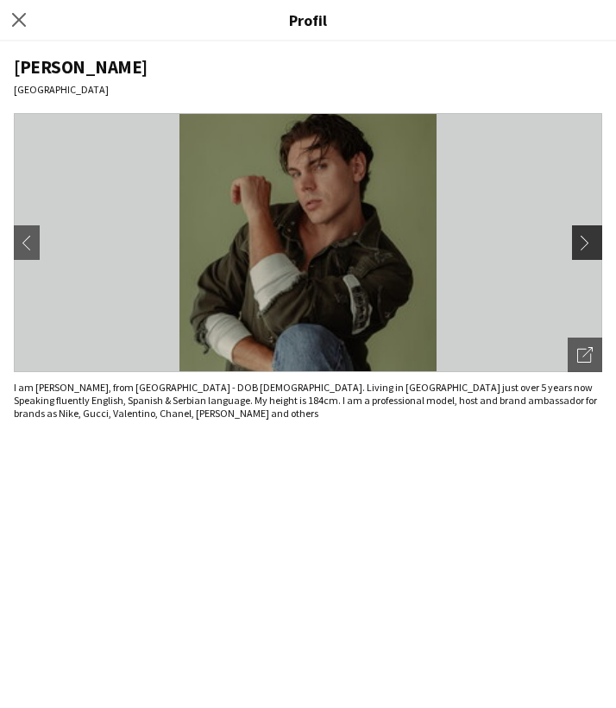
click at [583, 241] on app-icon "chevron-right" at bounding box center [590, 243] width 24 height 16
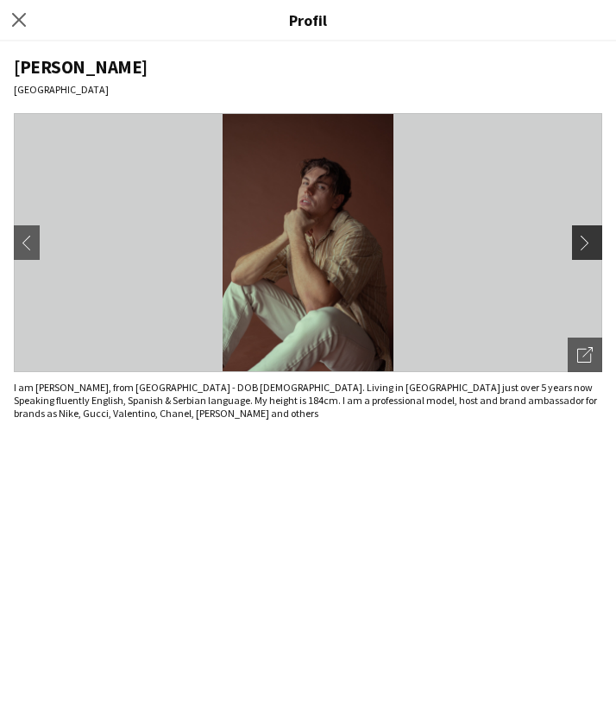
click at [585, 242] on app-icon "chevron-right" at bounding box center [590, 243] width 24 height 16
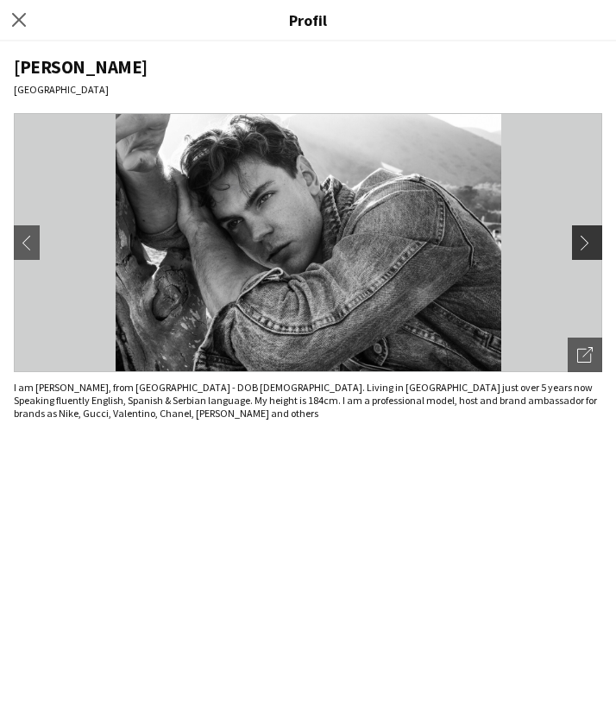
click at [586, 243] on app-icon "chevron-right" at bounding box center [590, 243] width 24 height 16
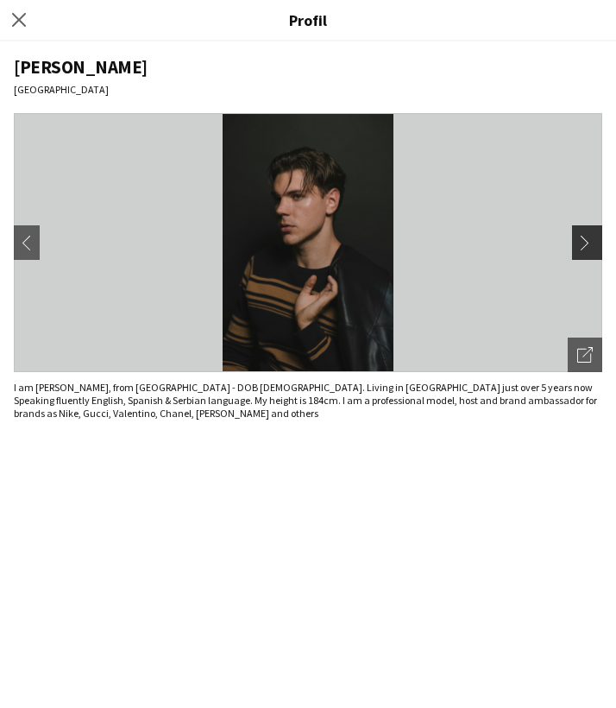
click at [587, 244] on app-icon "chevron-right" at bounding box center [590, 243] width 24 height 16
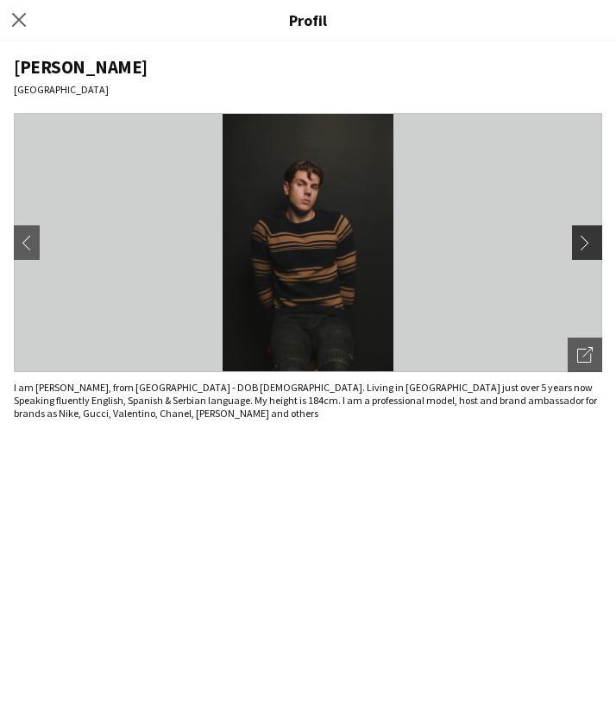
click at [588, 244] on app-icon "chevron-right" at bounding box center [590, 243] width 24 height 16
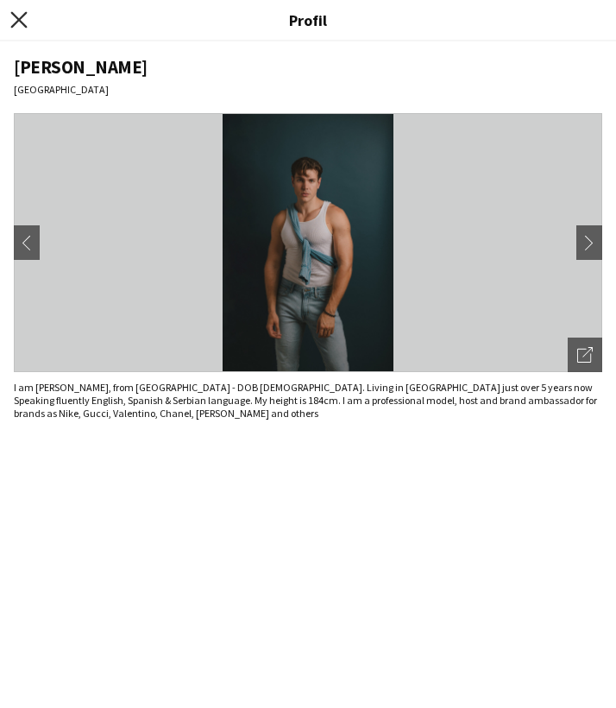
click at [13, 14] on icon at bounding box center [18, 19] width 16 height 16
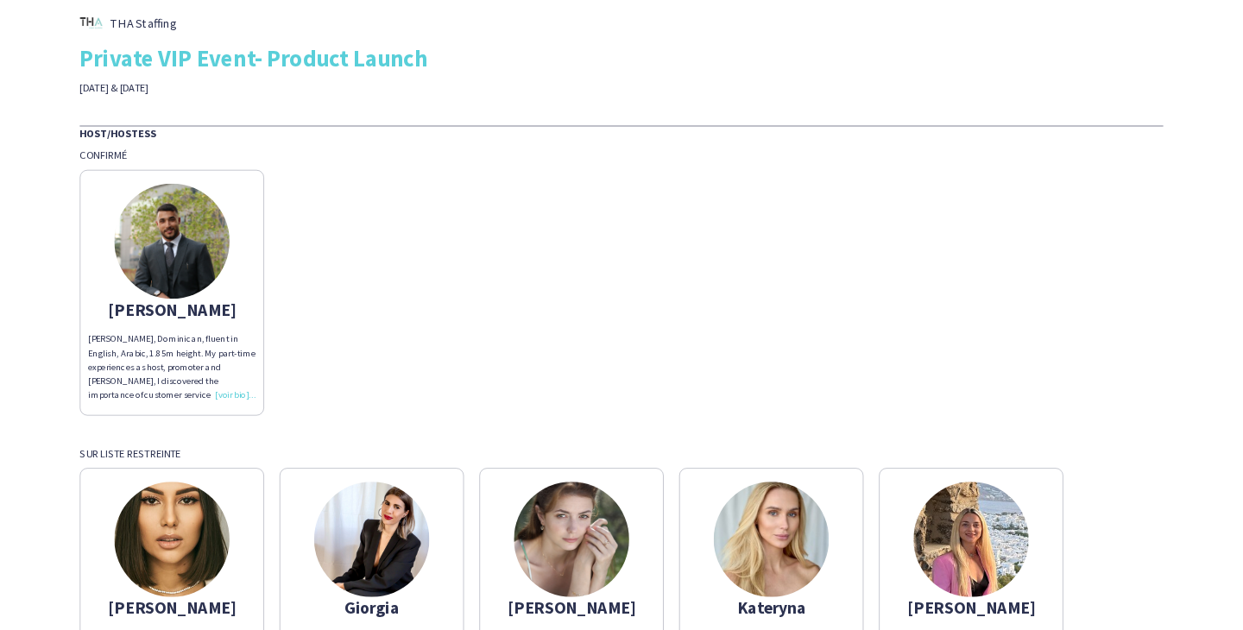
scroll to position [0, 0]
